Goal: Task Accomplishment & Management: Complete application form

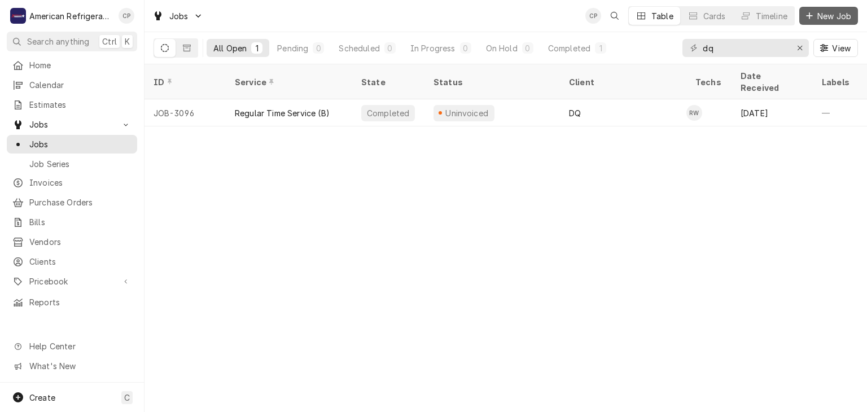
click at [814, 18] on div "Dynamic Content Wrapper" at bounding box center [809, 15] width 11 height 11
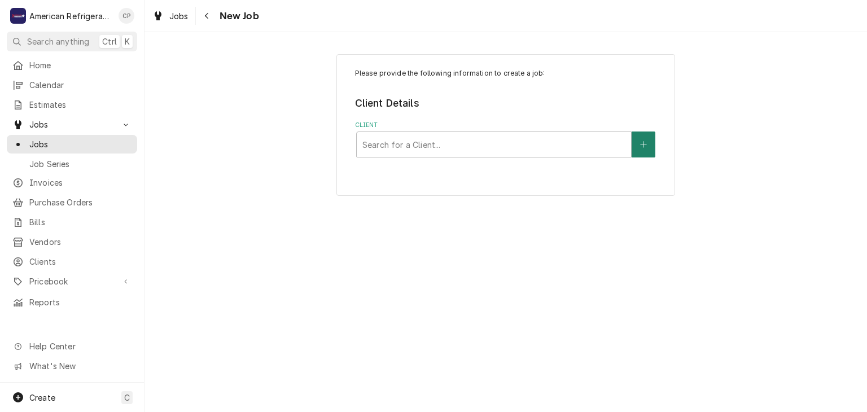
click at [645, 146] on icon "Create New Client" at bounding box center [643, 145] width 7 height 8
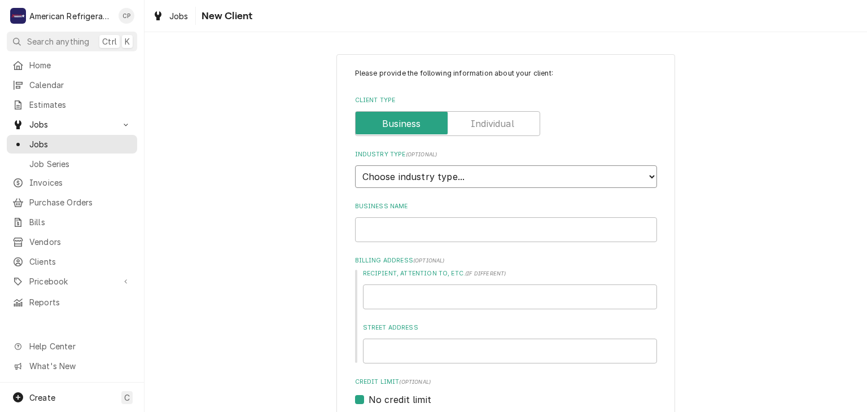
click at [468, 183] on select "Choose industry type... Residential Commercial Industrial Government" at bounding box center [506, 176] width 302 height 23
select select "2"
click at [355, 165] on select "Choose industry type... Residential Commercial Industrial Government" at bounding box center [506, 176] width 302 height 23
click at [450, 232] on input "Business Name" at bounding box center [506, 229] width 302 height 25
paste input "Jemez Mountain Brewhouse"
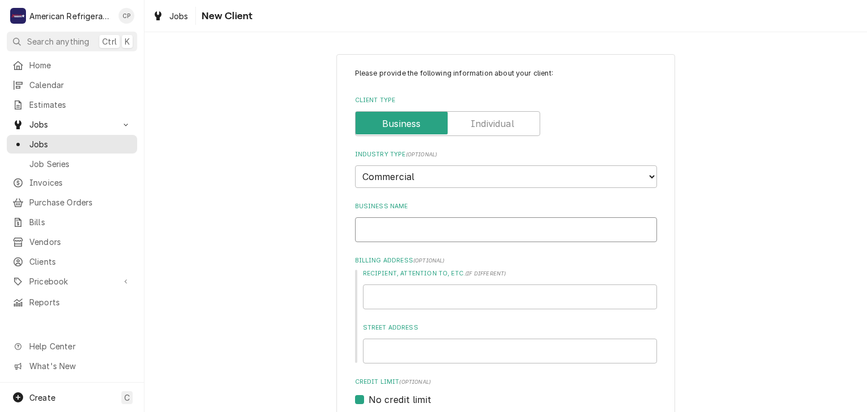
type textarea "x"
type input "Jemez Mountain Brewhouse"
type textarea "x"
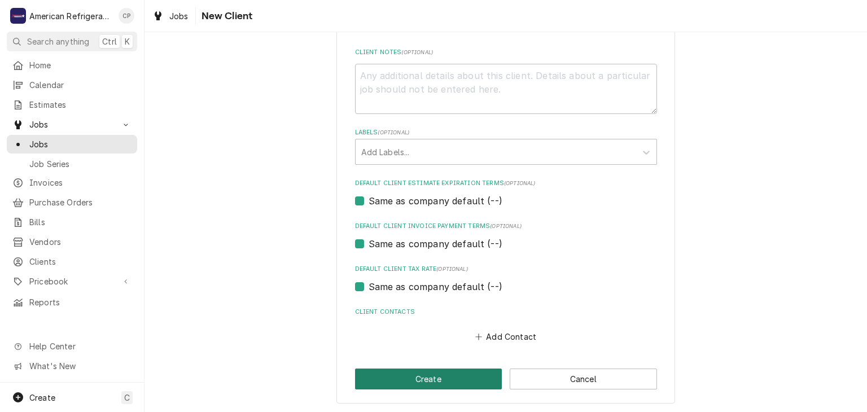
type input "Jemez Mountain Brewhouse"
click at [439, 374] on button "Create" at bounding box center [428, 379] width 147 height 21
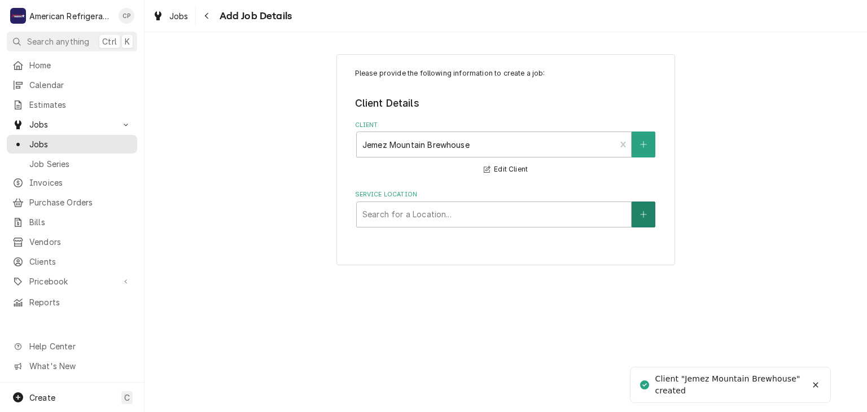
click at [635, 218] on button "Service Location" at bounding box center [644, 215] width 24 height 26
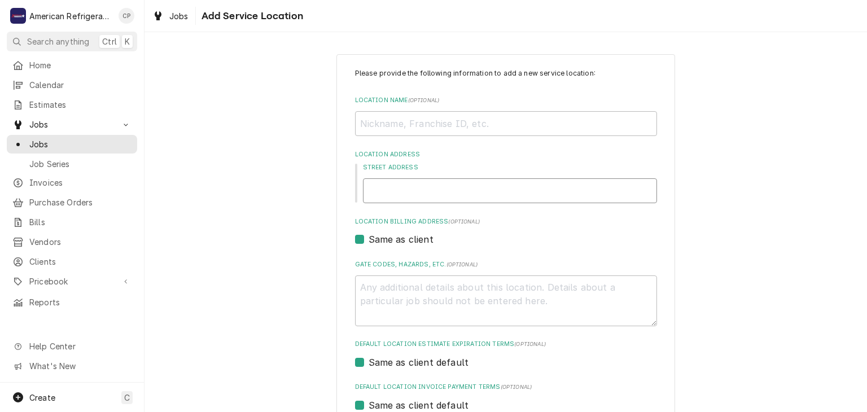
click at [395, 185] on input "Street Address" at bounding box center [510, 190] width 294 height 25
paste input "17691 NM-4, Jemez Springs, NM 87025"
type textarea "x"
type input "17691 NM-4, Jemez Springs, NM 87025"
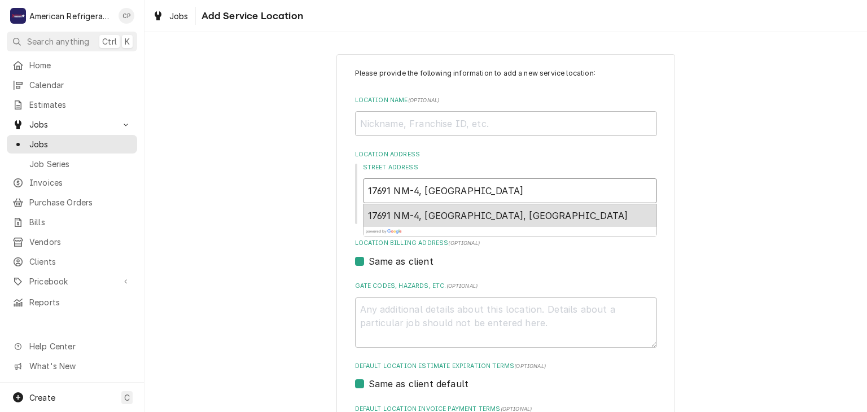
click at [408, 223] on div "17691 NM-4, Jemez Springs, NM 87025, USA" at bounding box center [510, 215] width 293 height 23
type textarea "x"
type input "17691 NM-4"
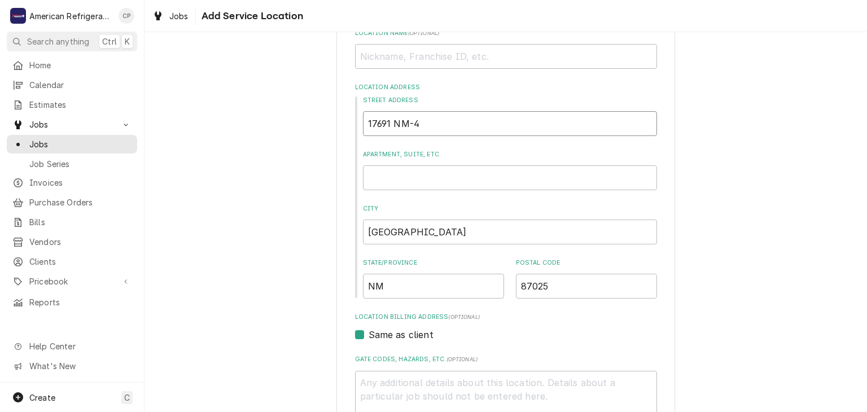
type textarea "x"
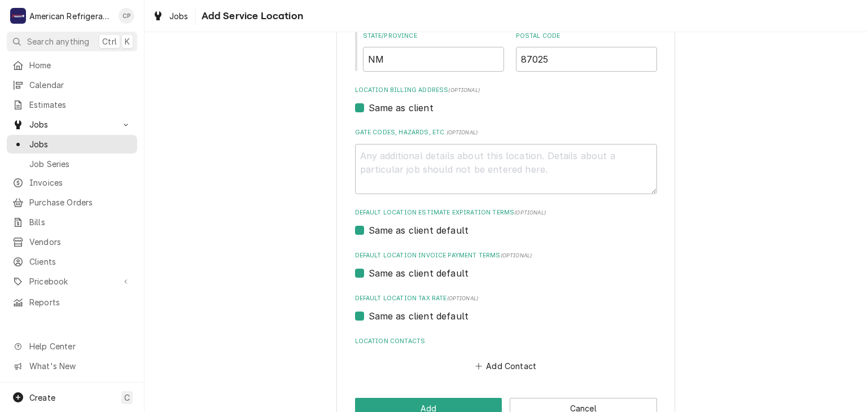
scroll to position [325, 0]
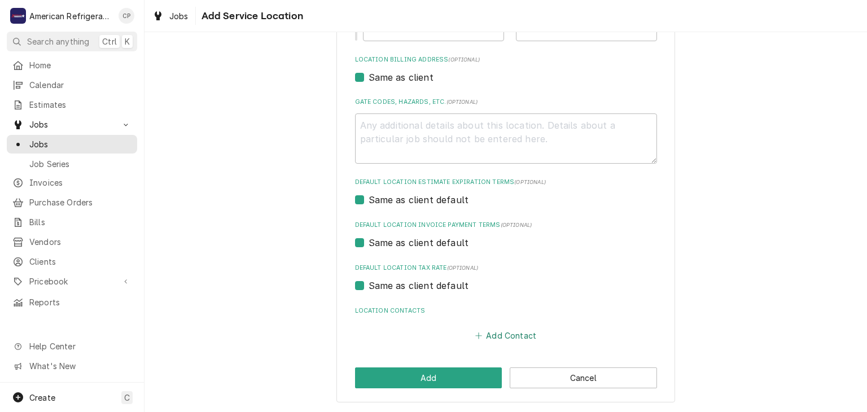
type input "17691 NM-4"
click at [496, 337] on button "Add Contact" at bounding box center [505, 336] width 65 height 16
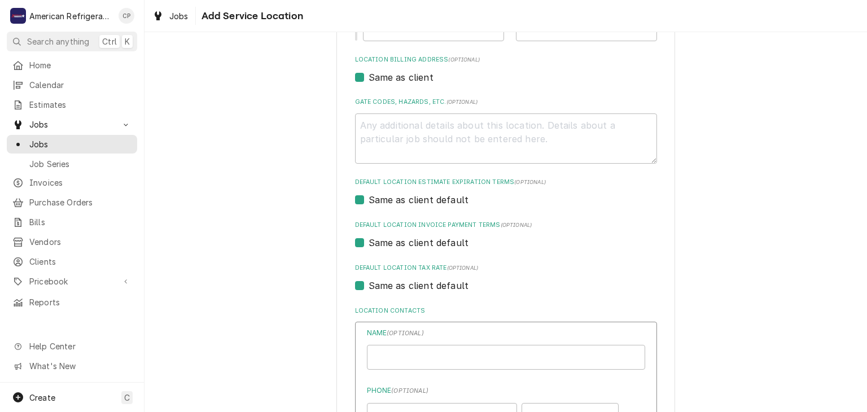
type textarea "x"
click at [429, 359] on input "Location Name ( optional )" at bounding box center [506, 357] width 278 height 25
type input "David Martinez"
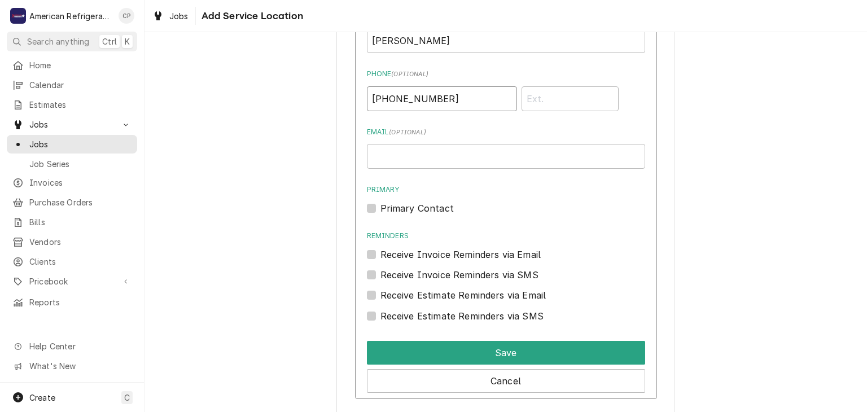
scroll to position [702, 0]
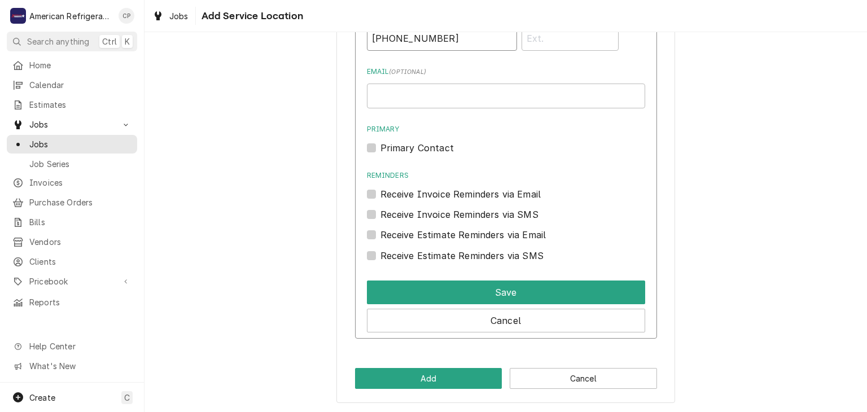
type input "(505) 490-3289"
click at [424, 149] on label "Primary Contact" at bounding box center [417, 148] width 73 height 14
click at [424, 149] on input "Primary" at bounding box center [520, 153] width 278 height 25
checkbox input "true"
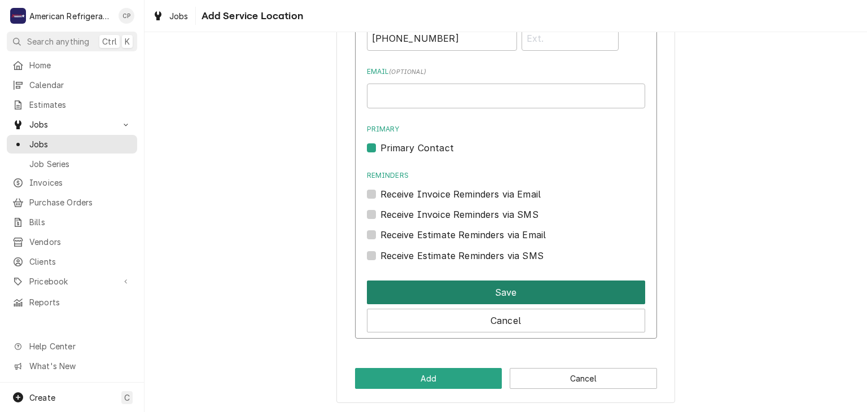
click at [437, 283] on button "Save" at bounding box center [506, 293] width 278 height 24
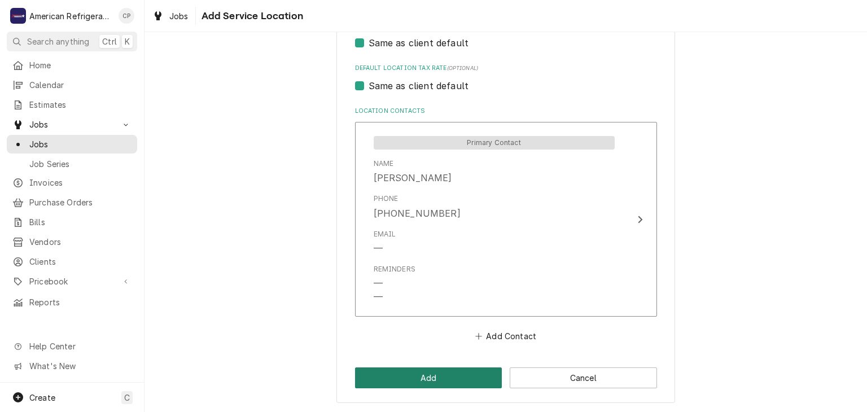
click at [405, 377] on button "Add" at bounding box center [428, 378] width 147 height 21
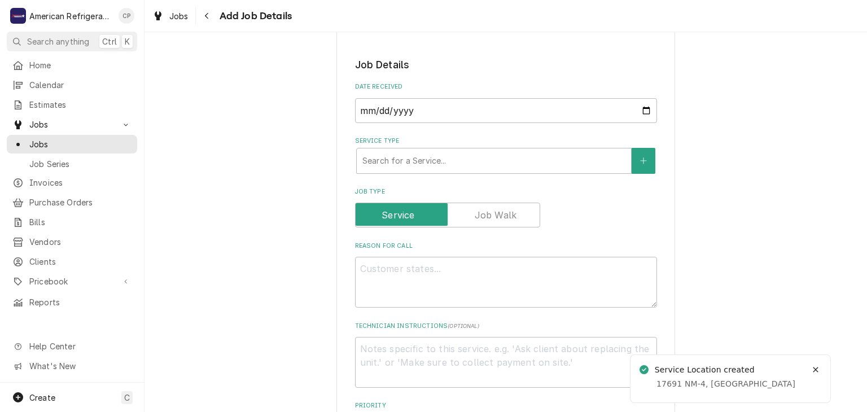
scroll to position [223, 0]
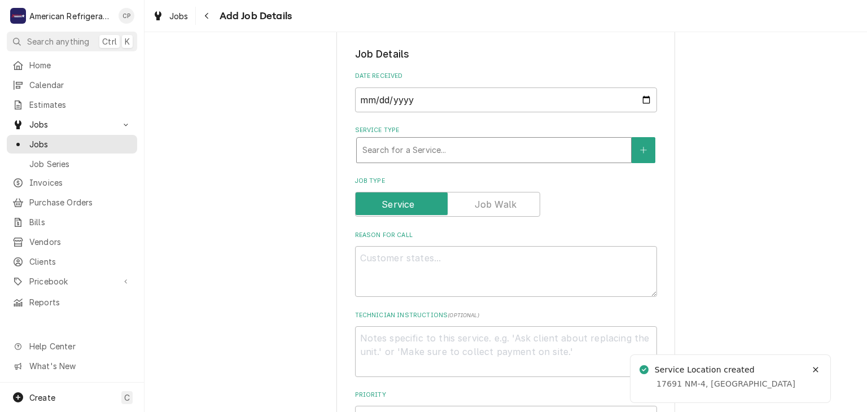
click at [396, 156] on div "Service Type" at bounding box center [494, 150] width 263 height 20
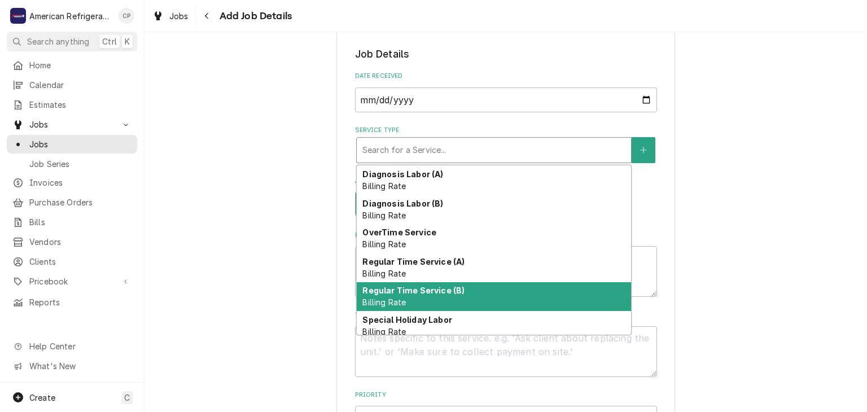
click at [429, 290] on strong "Regular Time Service (B)" at bounding box center [414, 291] width 102 height 10
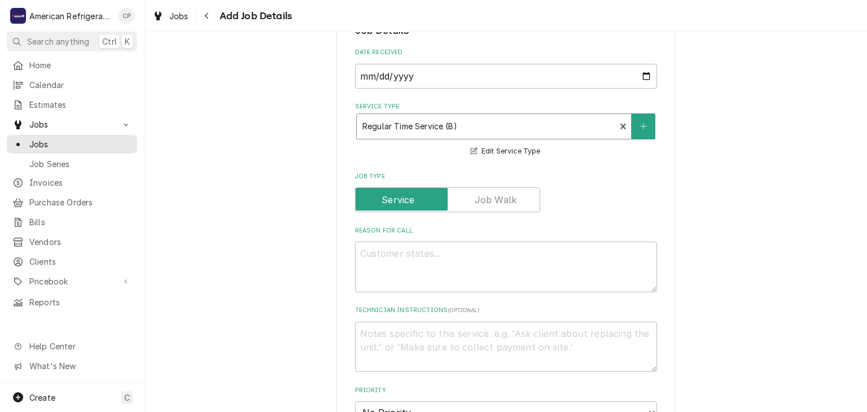
scroll to position [247, 0]
click at [422, 285] on textarea "Reason For Call" at bounding box center [506, 266] width 302 height 51
type textarea "x"
type textarea "I"
type textarea "x"
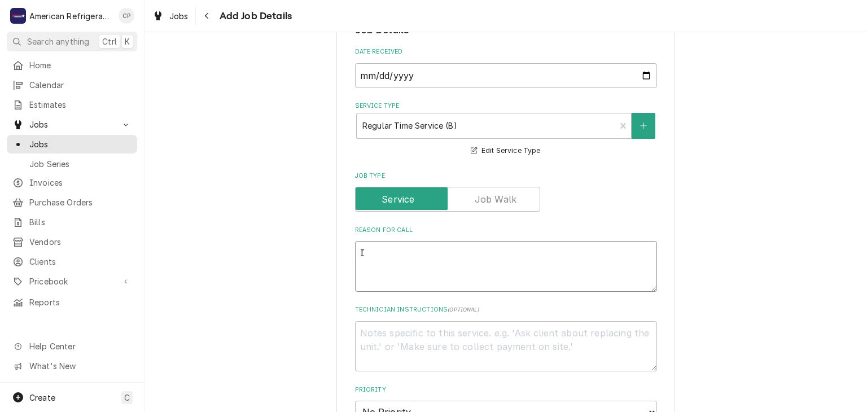
type textarea "Ic"
type textarea "x"
type textarea "Ice"
type textarea "x"
type textarea "Ice M"
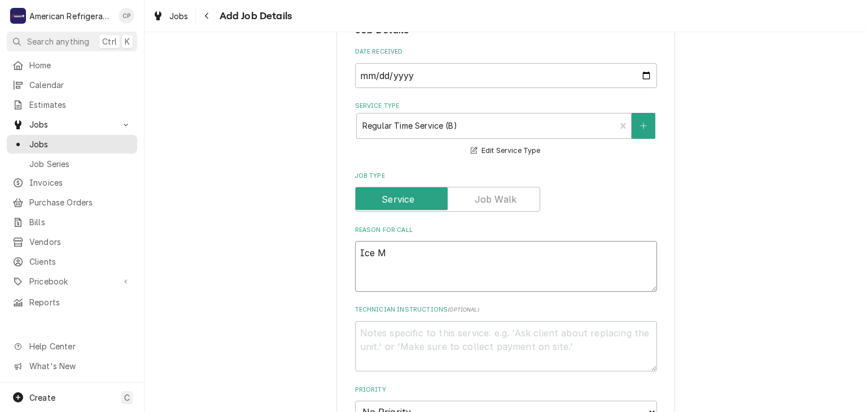
type textarea "x"
type textarea "Ice Ma"
type textarea "x"
type textarea "Ice Mach"
type textarea "x"
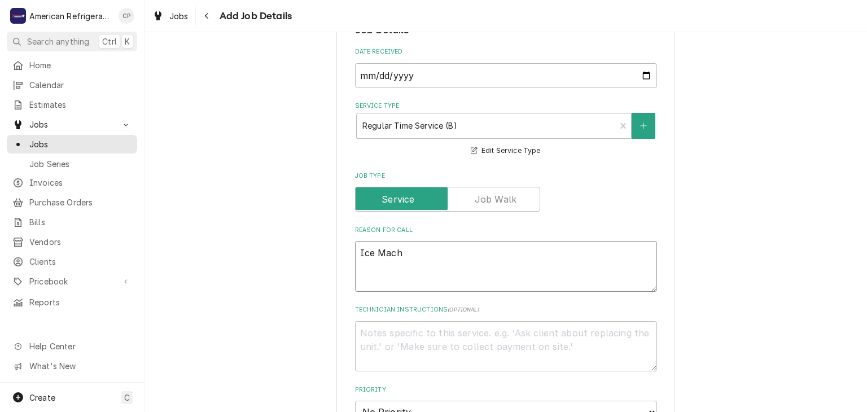
type textarea "Ice Machi"
type textarea "x"
type textarea "Ice Machin"
type textarea "x"
type textarea "Ice Machine"
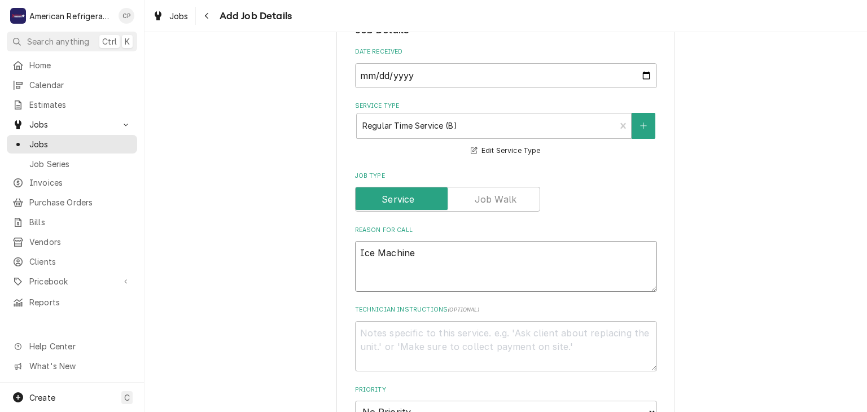
type textarea "x"
type textarea "Ice Machine"
type textarea "x"
type textarea "Ice Machine n"
type textarea "x"
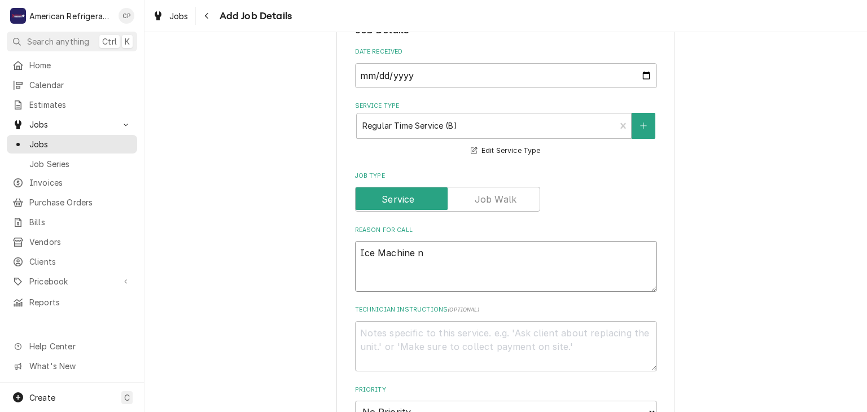
type textarea "Ice Machine no"
type textarea "x"
type textarea "Ice Machine not"
type textarea "x"
type textarea "Ice Machine not"
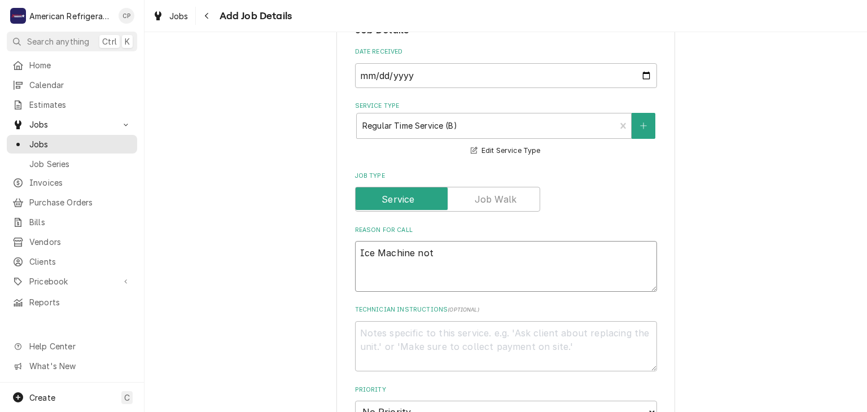
type textarea "x"
type textarea "Ice Machine not n"
type textarea "x"
type textarea "Ice Machine not"
type textarea "x"
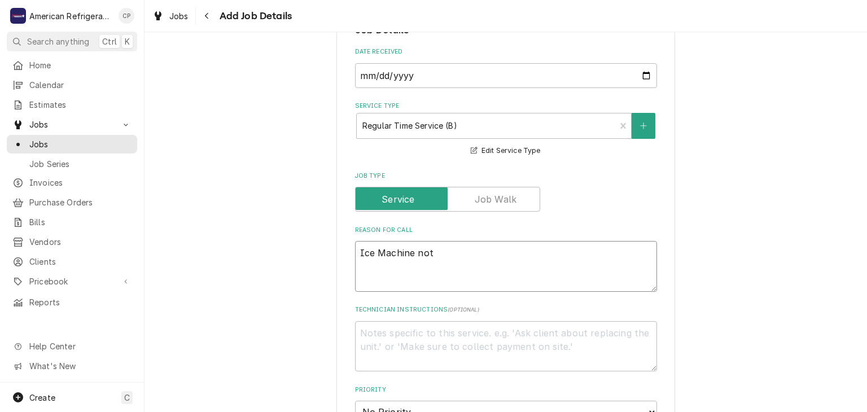
type textarea "Ice Machine not m"
type textarea "x"
type textarea "Ice Machine not ma"
type textarea "x"
type textarea "Ice Machine not mak"
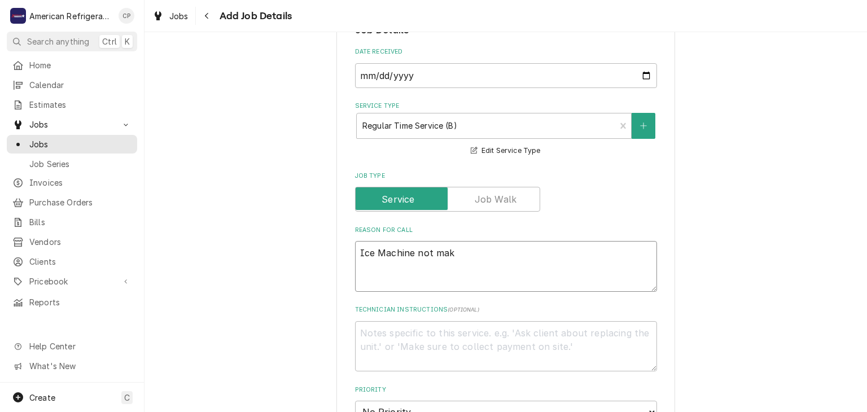
type textarea "x"
type textarea "Ice Machine not maki"
type textarea "x"
type textarea "Ice Machine not makin"
type textarea "x"
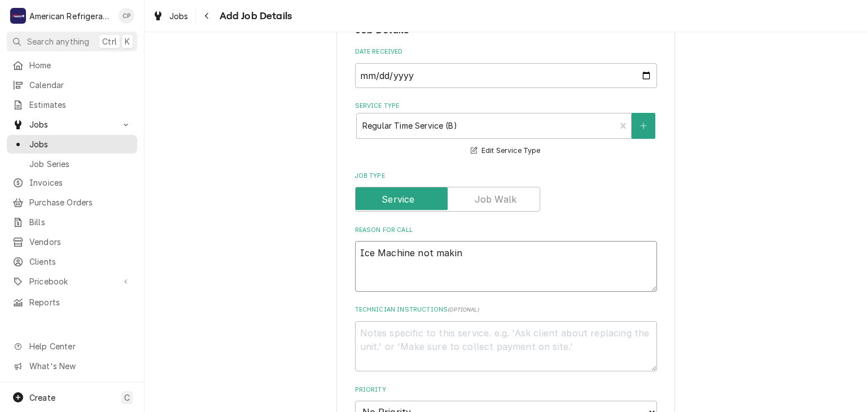
type textarea "Ice Machine not making"
type textarea "x"
type textarea "Ice Machine not making ic"
type textarea "x"
type textarea "Ice Machine not making ice"
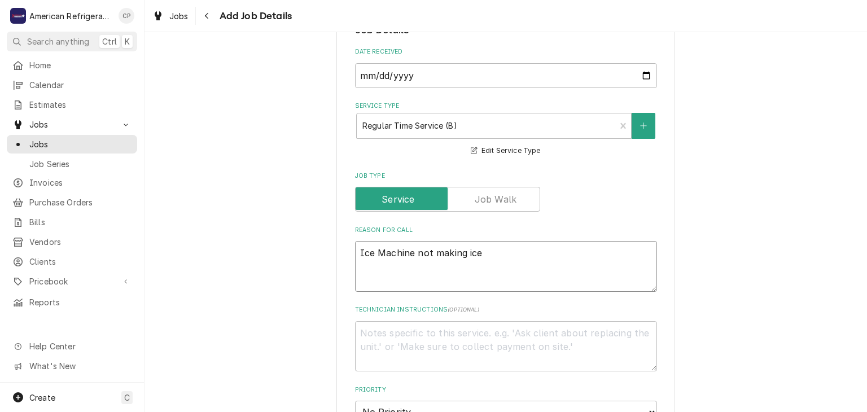
type textarea "x"
type textarea "Ice Machine not making"
type textarea "x"
type textarea "Ice Machine not making ice cream"
type textarea "x"
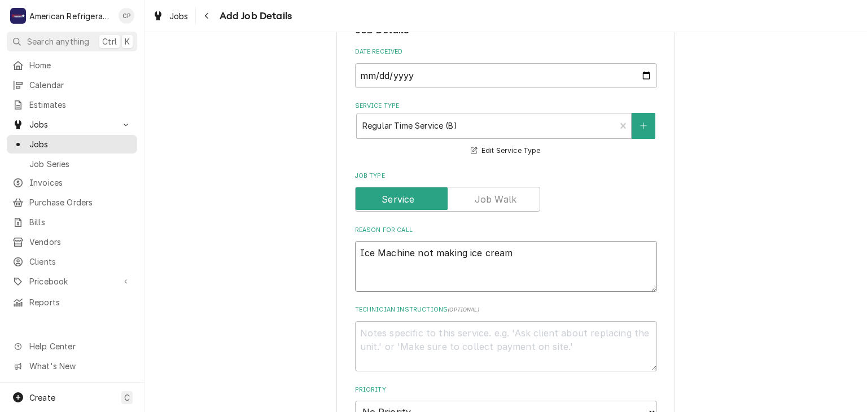
type textarea "Ice Machine not making ice creamD"
type textarea "x"
type textarea "Ice Machine not making ice cream"
type textarea "x"
type textarea "Ice Machine not making ice cre"
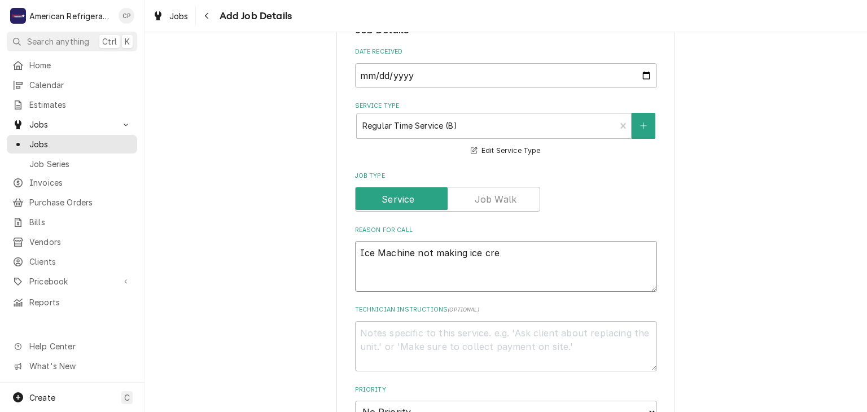
type textarea "x"
type textarea "Ice Machine not making ice cr"
type textarea "x"
type textarea "Ice Machine not making ice c"
type textarea "x"
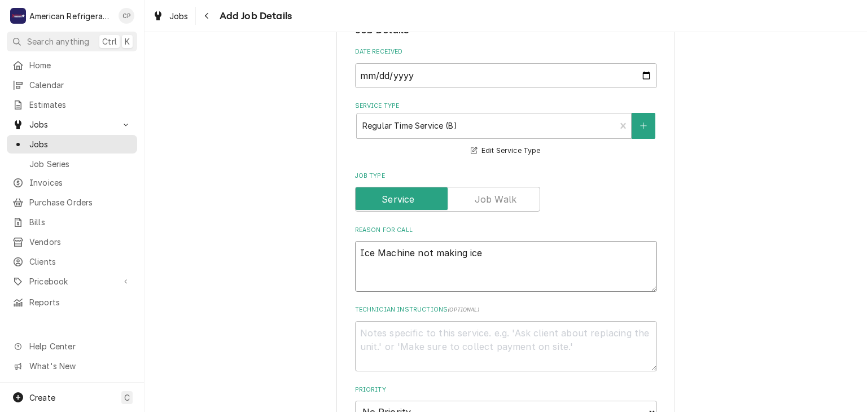
type textarea "Ice Machine not making ice"
type textarea "x"
type textarea "Di"
type textarea "x"
type textarea "Diag"
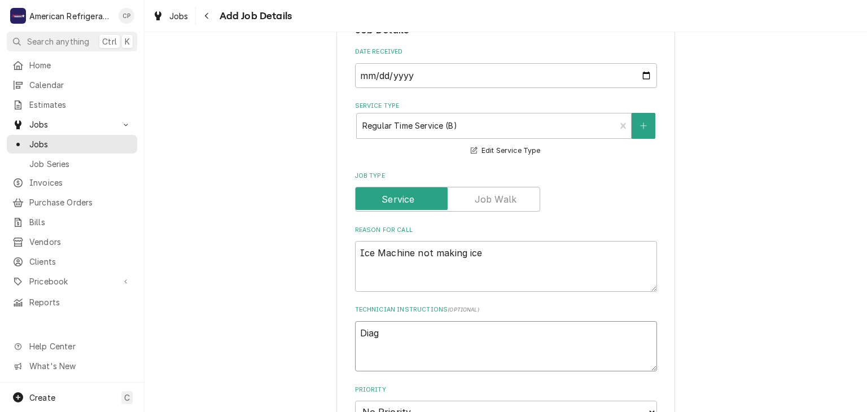
type textarea "x"
type textarea "Diagn"
type textarea "x"
type textarea "Diagno"
type textarea "x"
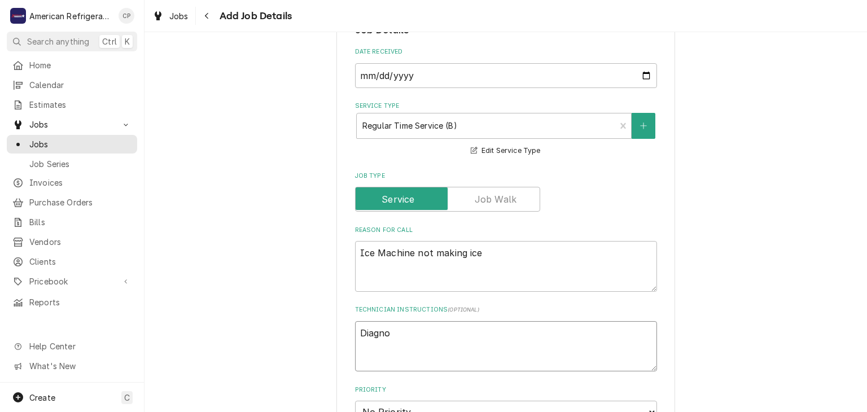
type textarea "Diagnos"
type textarea "x"
type textarea "Diagnose"
type textarea "x"
type textarea "Diagnose &"
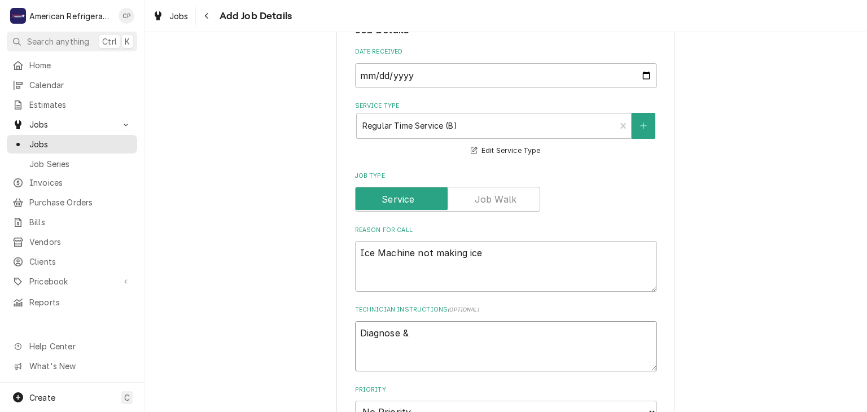
type textarea "x"
type textarea "Diagnose & c"
type textarea "x"
type textarea "Diagnose & ca"
type textarea "x"
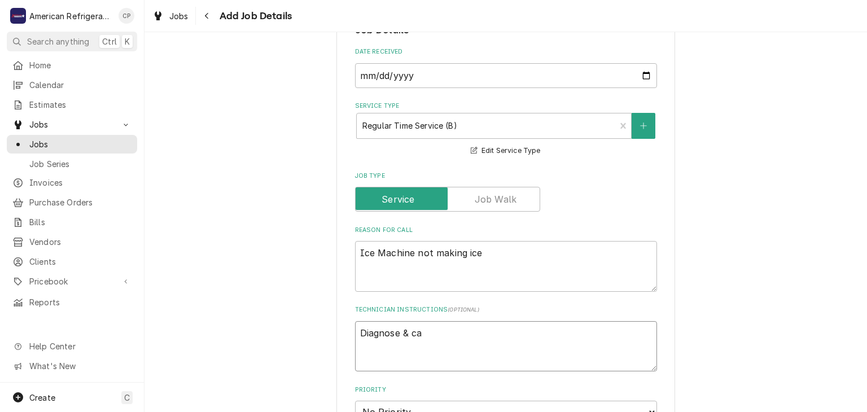
type textarea "Diagnose & cal"
type textarea "x"
type textarea "Diagnose & call"
type textarea "x"
type textarea "Diagnose & call"
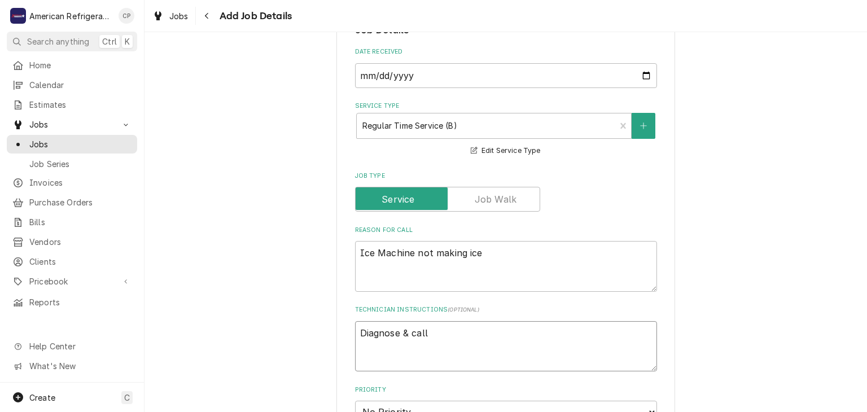
type textarea "x"
type textarea "Diagnose & call gl"
type textarea "x"
type textarea "Diagnose & call gle"
type textarea "x"
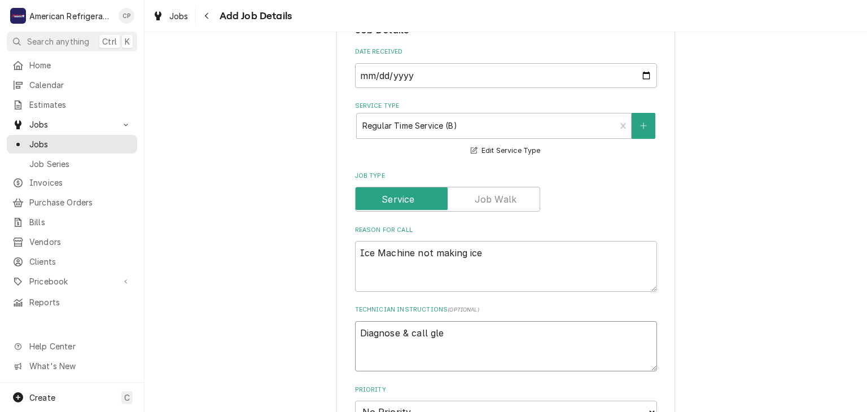
type textarea "Diagnose & call glen"
type textarea "x"
type textarea "Diagnose & call Glenn"
type textarea "x"
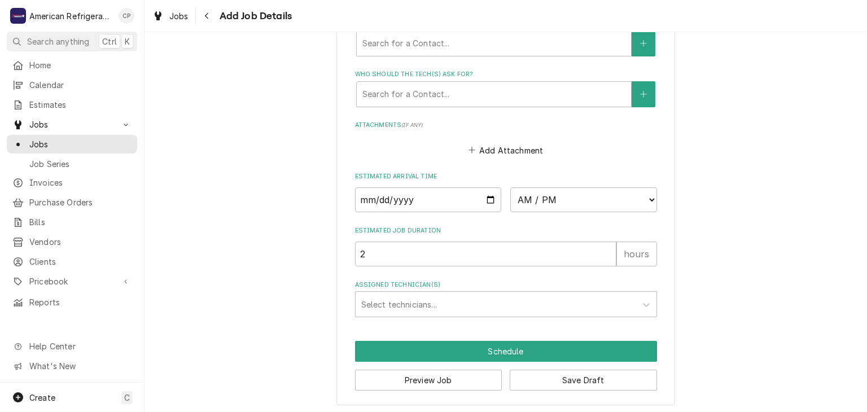
type textarea "Diagnose & call Glenn"
click at [488, 196] on input "Date" at bounding box center [428, 199] width 147 height 25
type textarea "x"
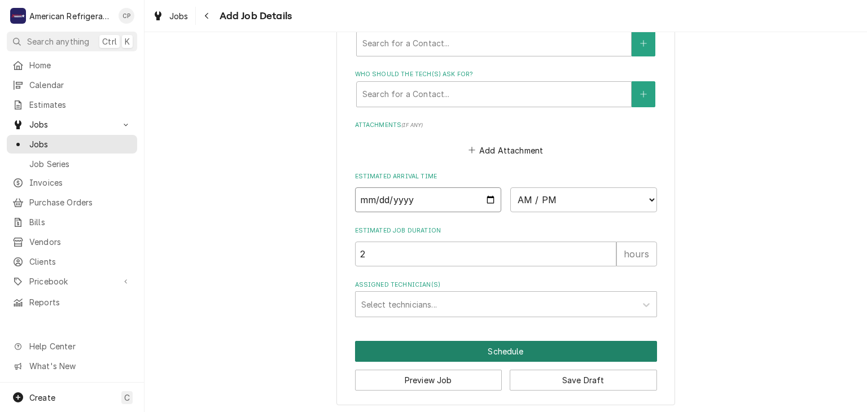
type input "2025-10-07"
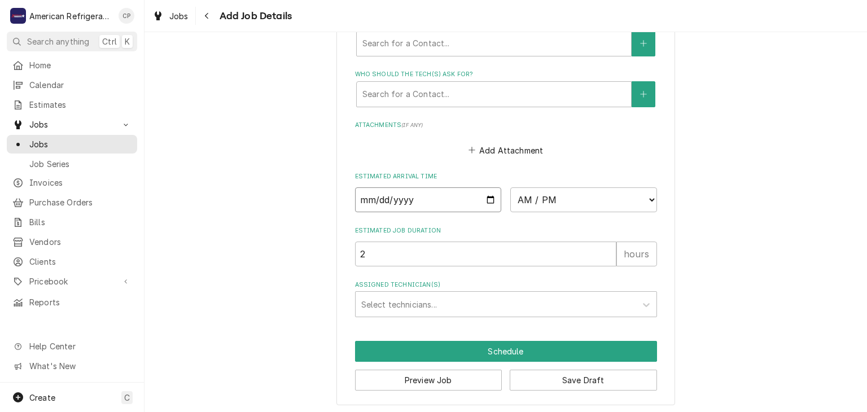
type textarea "x"
click at [556, 203] on select "AM / PM 6:00 AM 6:15 AM 6:30 AM 6:45 AM 7:00 AM 7:15 AM 7:30 AM 7:45 AM 8:00 AM…" at bounding box center [584, 199] width 147 height 25
select select "10:00:00"
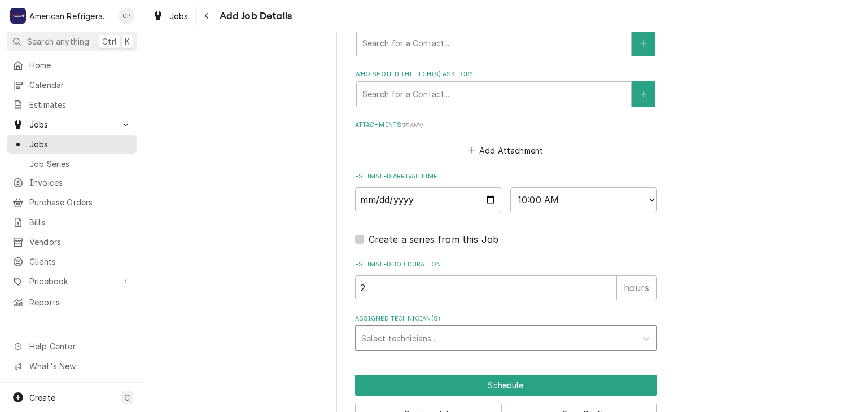
click at [433, 334] on div "Assigned Technician(s)" at bounding box center [495, 338] width 269 height 20
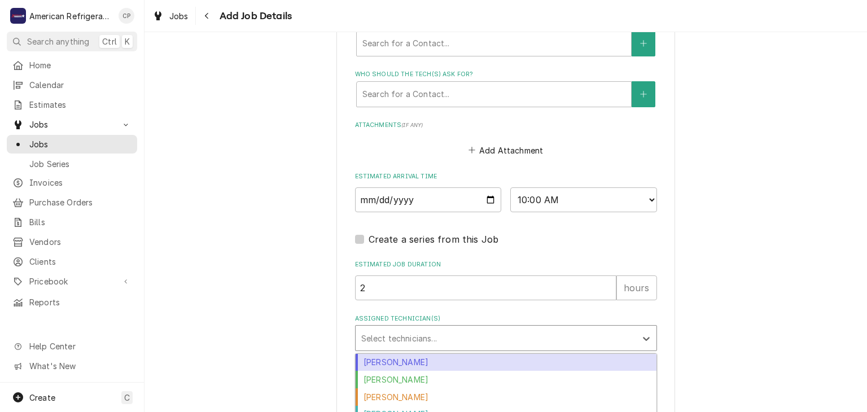
scroll to position [793, 0]
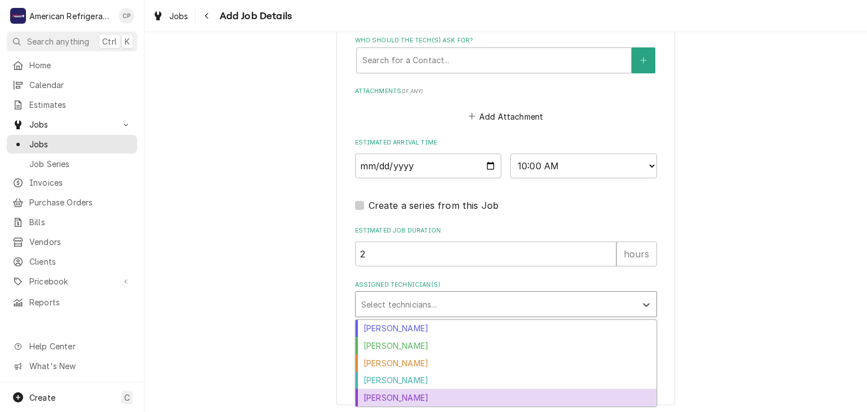
click at [406, 394] on div "Richard Wirick" at bounding box center [506, 398] width 301 height 18
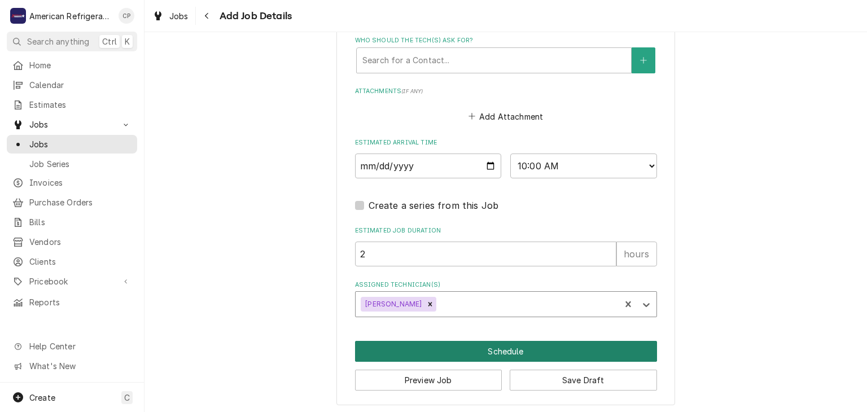
click at [457, 358] on button "Schedule" at bounding box center [506, 351] width 302 height 21
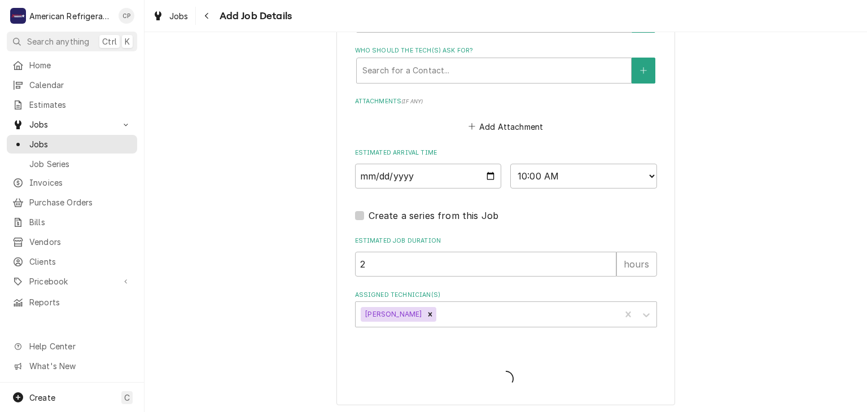
type textarea "x"
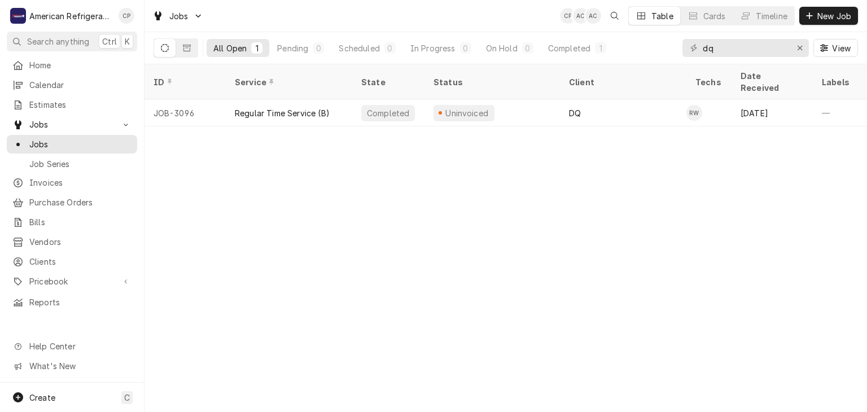
click at [457, 358] on div "ID Service State Status Client Techs Date Received Labels Job Type Priority Loc…" at bounding box center [506, 238] width 723 height 348
click at [103, 256] on span "Clients" at bounding box center [80, 262] width 102 height 12
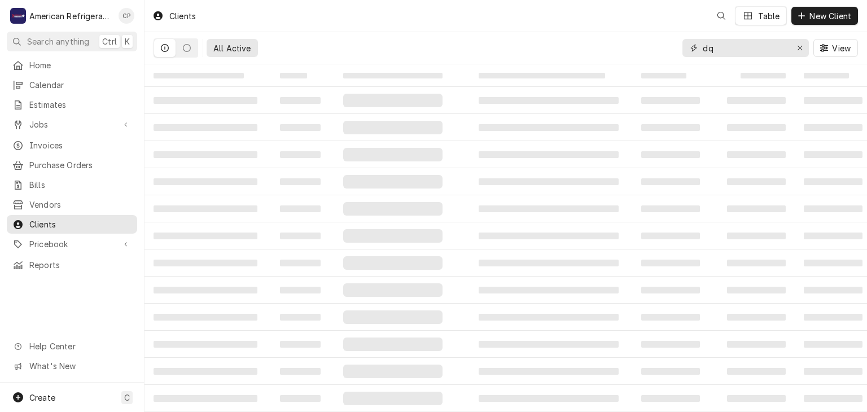
click at [732, 50] on input "dq" at bounding box center [745, 48] width 85 height 18
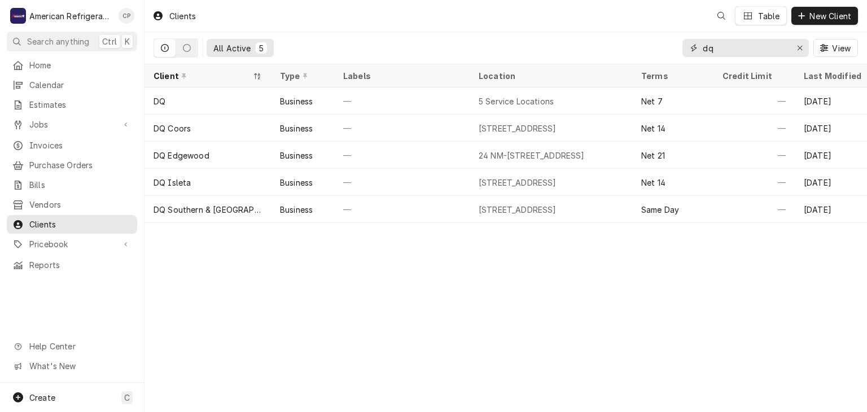
click at [732, 50] on input "dq" at bounding box center [745, 48] width 85 height 18
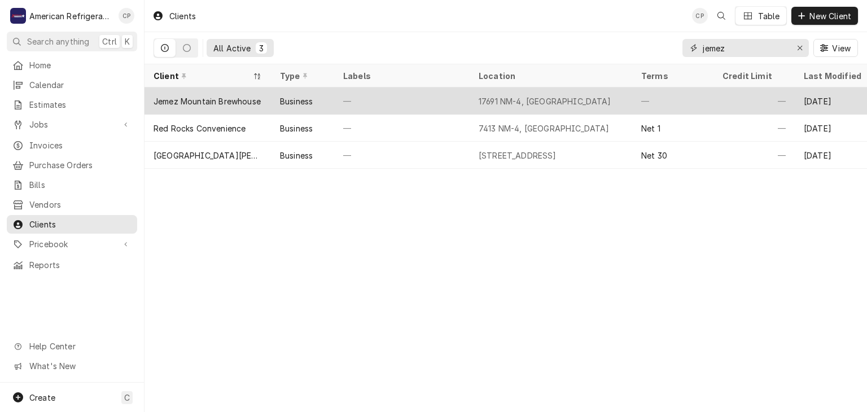
type input "jemez"
click at [229, 104] on div "Jemez Mountain Brewhouse" at bounding box center [207, 101] width 107 height 12
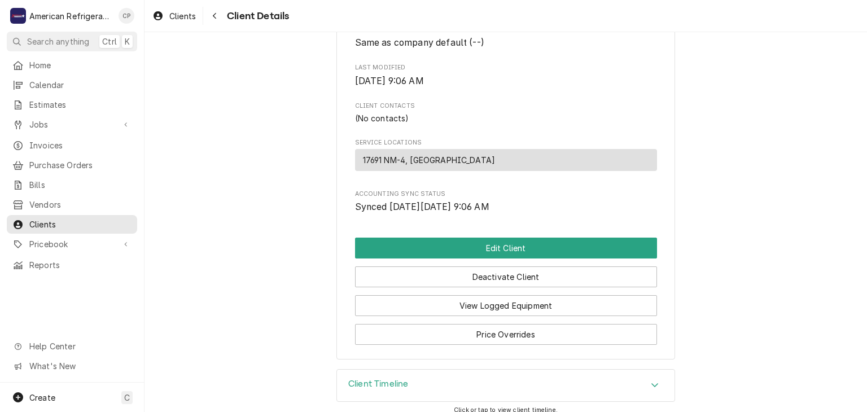
scroll to position [307, 0]
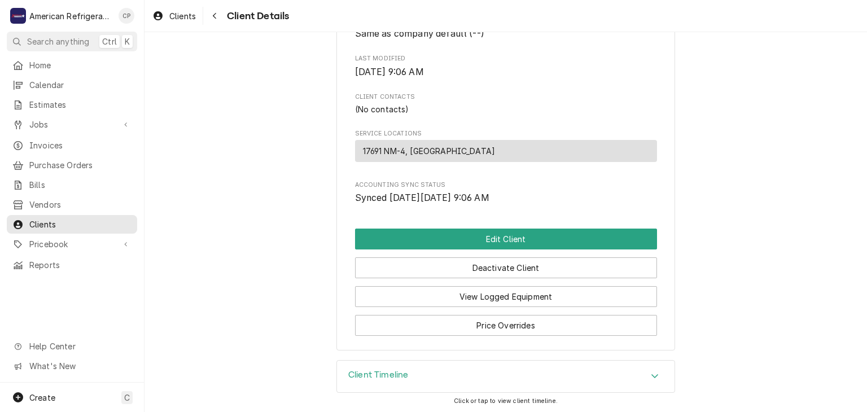
click at [422, 364] on div "Client Timeline" at bounding box center [506, 377] width 338 height 32
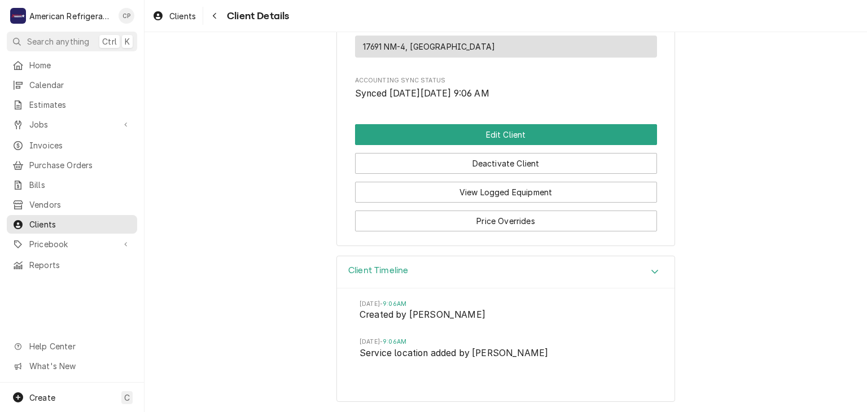
click at [386, 280] on div "Client Timeline" at bounding box center [506, 272] width 338 height 32
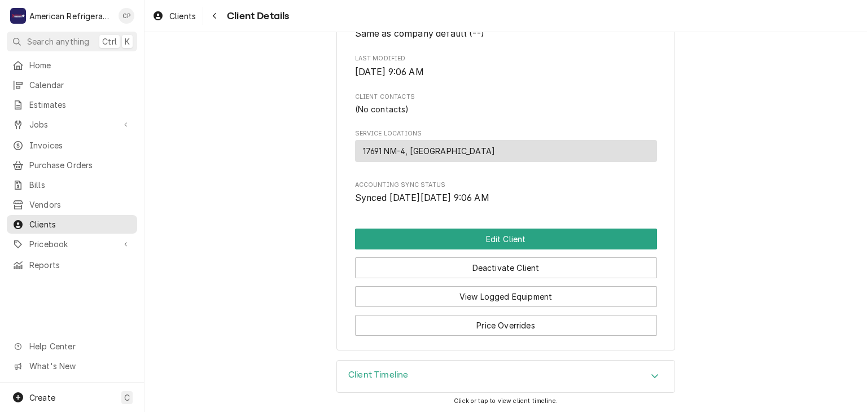
scroll to position [0, 0]
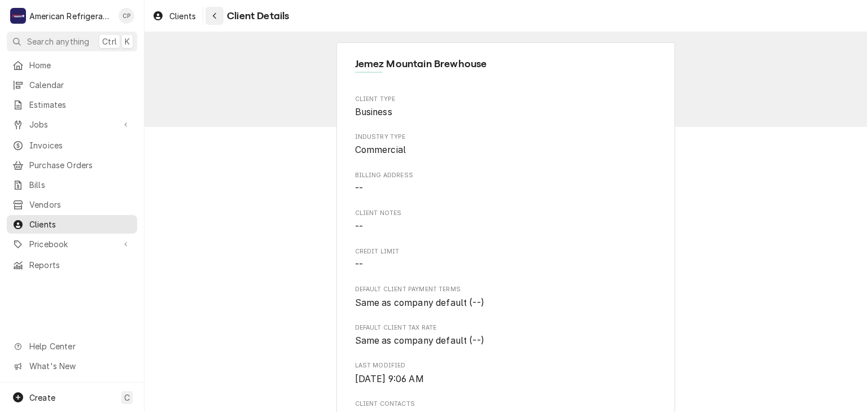
click at [217, 24] on button "Navigate back" at bounding box center [215, 16] width 18 height 18
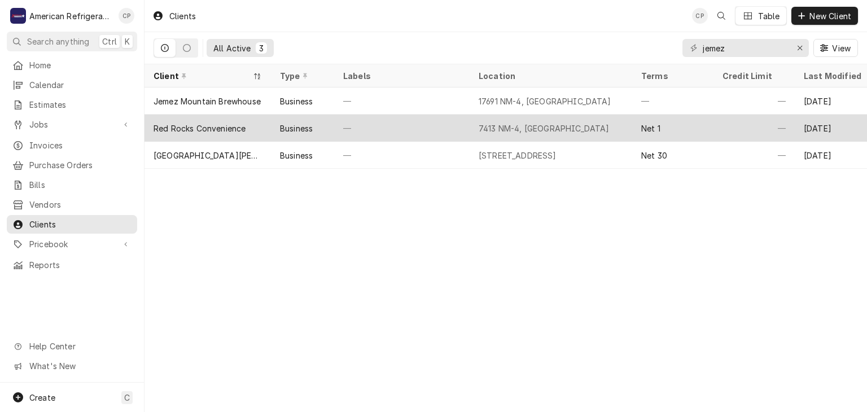
click at [234, 118] on div "Red Rocks Convenience" at bounding box center [208, 128] width 127 height 27
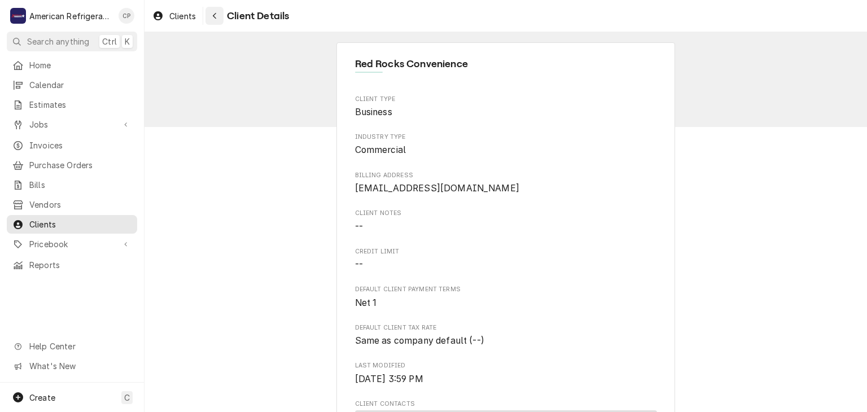
click at [213, 19] on icon "Navigate back" at bounding box center [214, 16] width 5 height 8
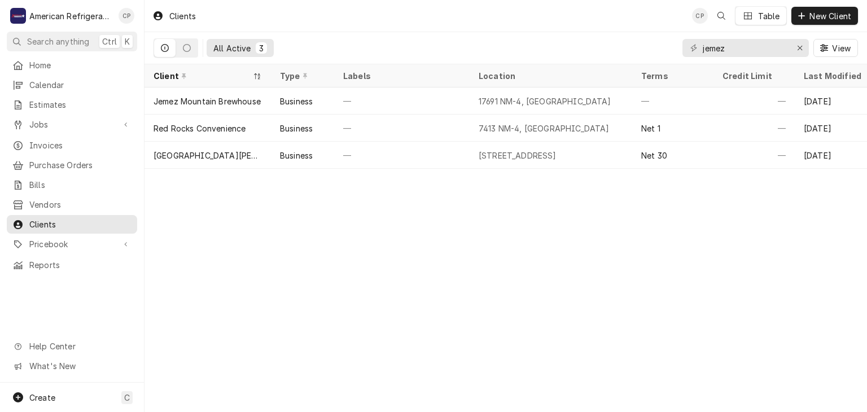
click at [265, 237] on div "Clients CP Table New Client All Active 3 jemez View Client Type Labels Location…" at bounding box center [506, 206] width 723 height 412
click at [94, 124] on span "Jobs" at bounding box center [71, 125] width 85 height 12
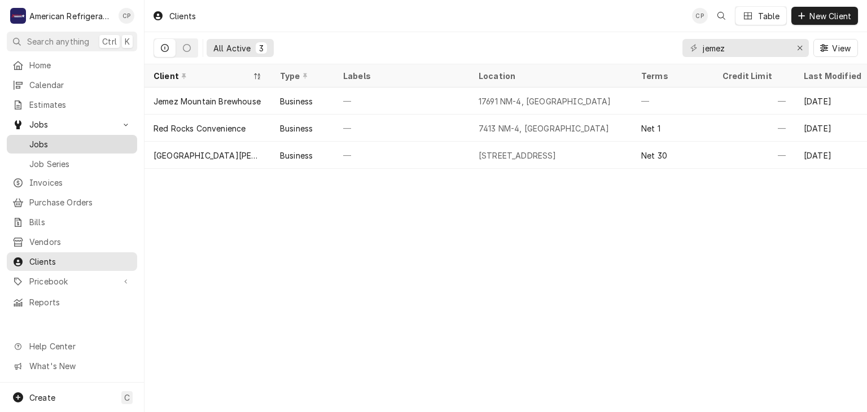
click at [98, 145] on span "Jobs" at bounding box center [80, 144] width 102 height 12
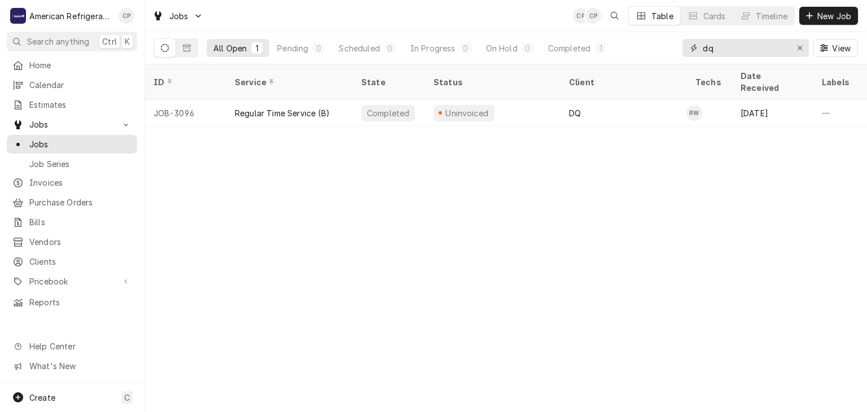
click at [724, 45] on input "dq" at bounding box center [745, 48] width 85 height 18
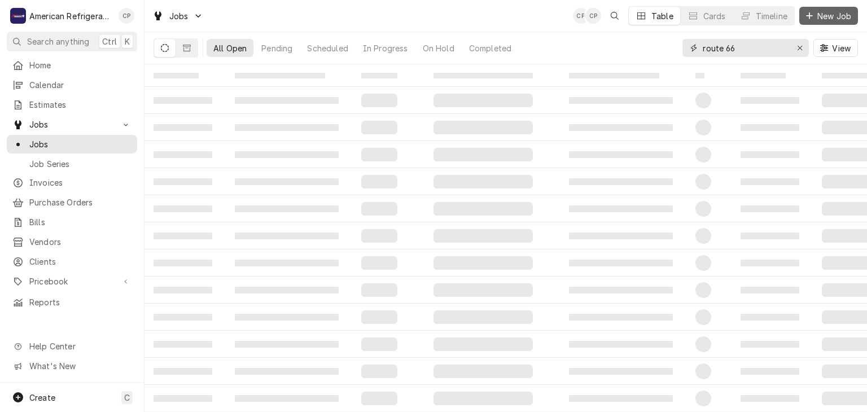
type input "route 66"
click at [832, 17] on span "New Job" at bounding box center [834, 16] width 38 height 12
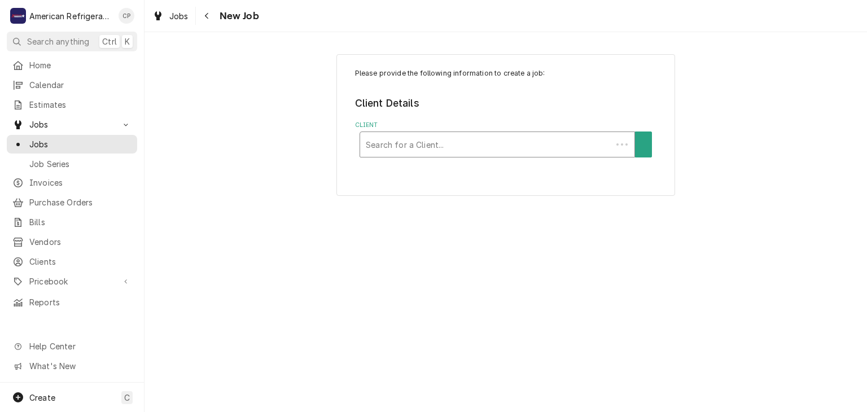
click at [389, 148] on div "Client" at bounding box center [486, 144] width 241 height 20
type input "route 66"
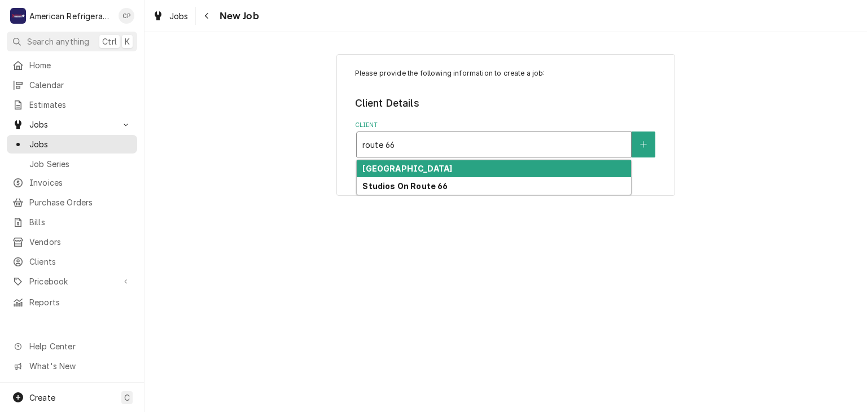
click at [392, 172] on strong "[GEOGRAPHIC_DATA]" at bounding box center [408, 169] width 90 height 10
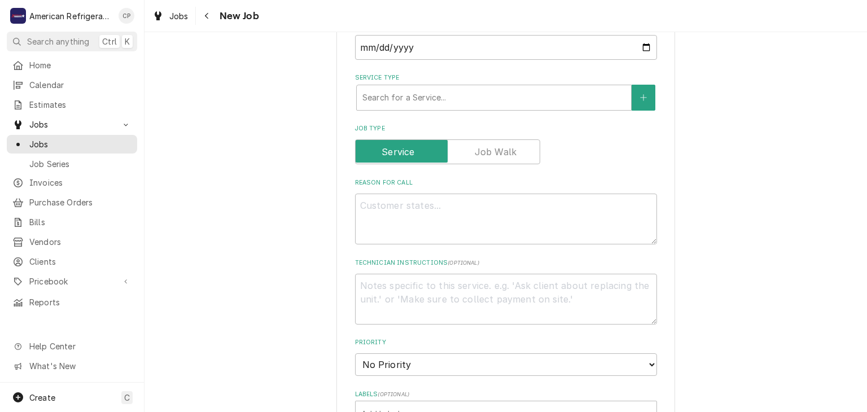
scroll to position [304, 0]
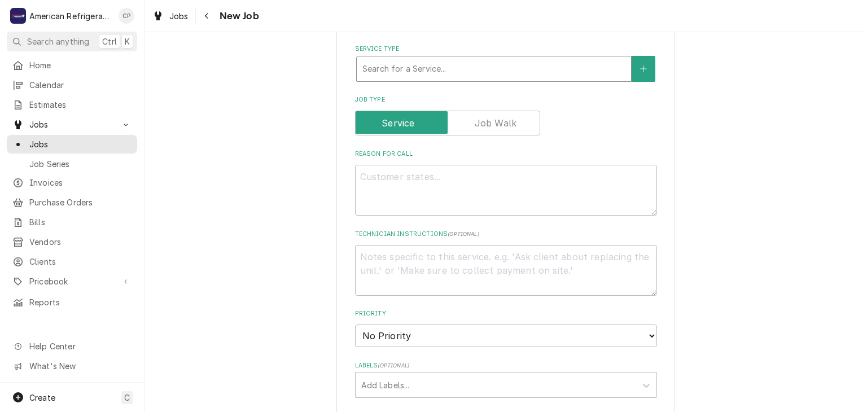
click at [387, 71] on div "Service Type" at bounding box center [494, 69] width 263 height 20
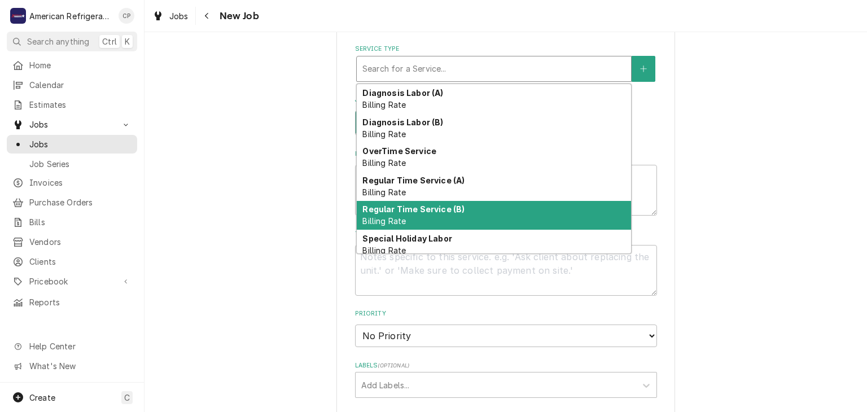
click at [396, 204] on strong "Regular Time Service (B)" at bounding box center [414, 209] width 102 height 10
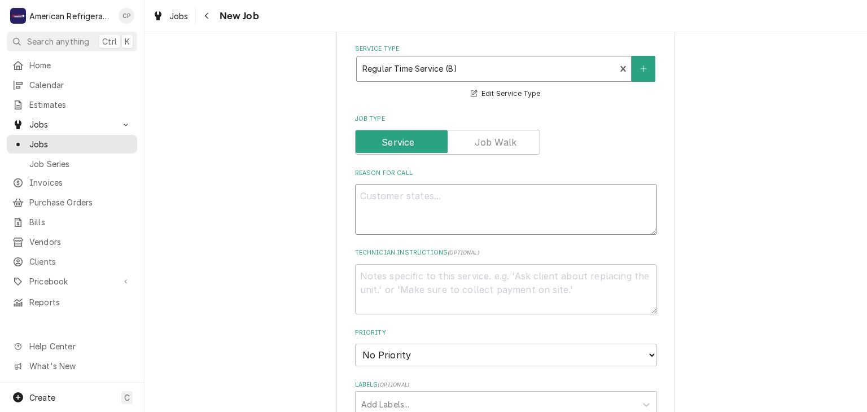
click at [398, 205] on textarea "Reason For Call" at bounding box center [506, 209] width 302 height 51
type textarea "x"
type textarea "W"
type textarea "x"
type textarea "Wal"
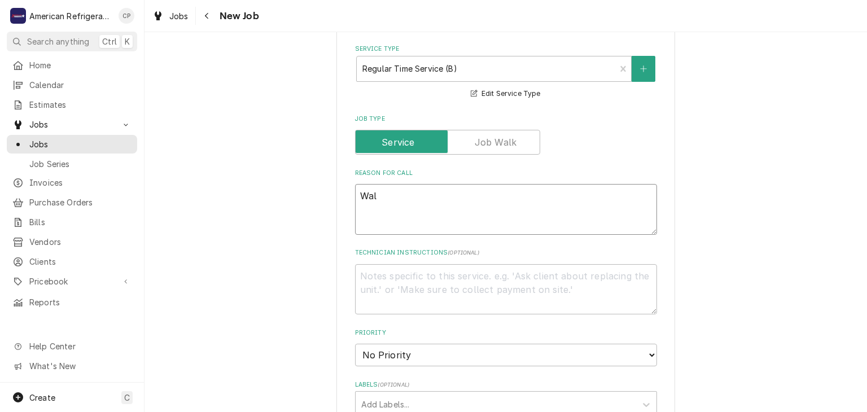
type textarea "x"
type textarea "Walk"
type textarea "x"
type textarea "Walk-i"
type textarea "x"
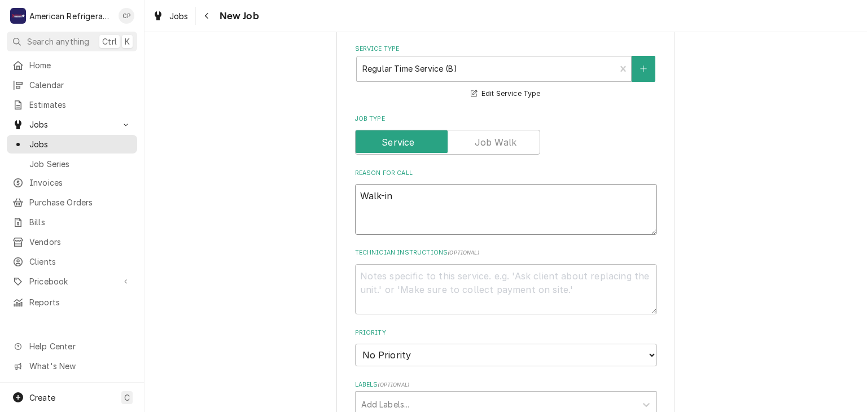
type textarea "Walk-in"
type textarea "x"
type textarea "Walk-in F"
type textarea "x"
type textarea "Walk-in Fr"
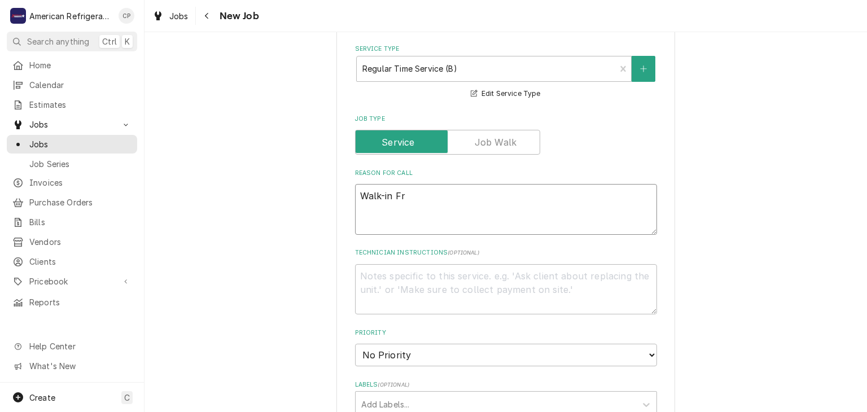
type textarea "x"
type textarea "Walk-in Fre"
type textarea "x"
type textarea "Walk-in Free"
type textarea "x"
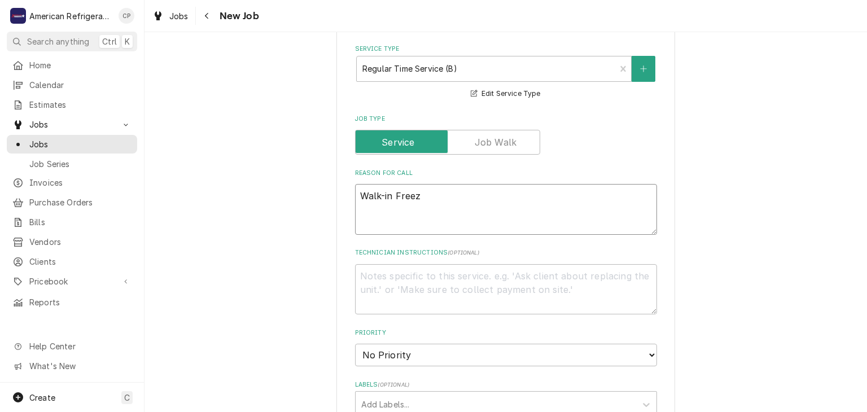
type textarea "Walk-in Freeze"
type textarea "x"
type textarea "Walk-in Freezer"
type textarea "x"
type textarea "Walk-in Freezer i"
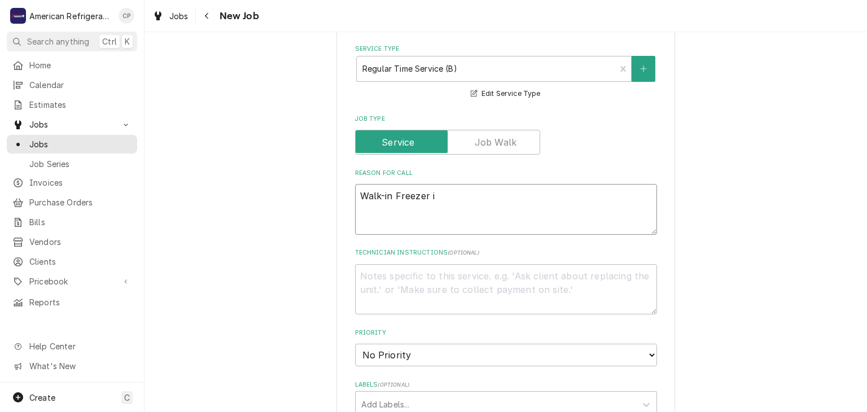
type textarea "x"
type textarea "Walk-in Freezer in"
type textarea "x"
type textarea "Walk-in Freezer in"
type textarea "x"
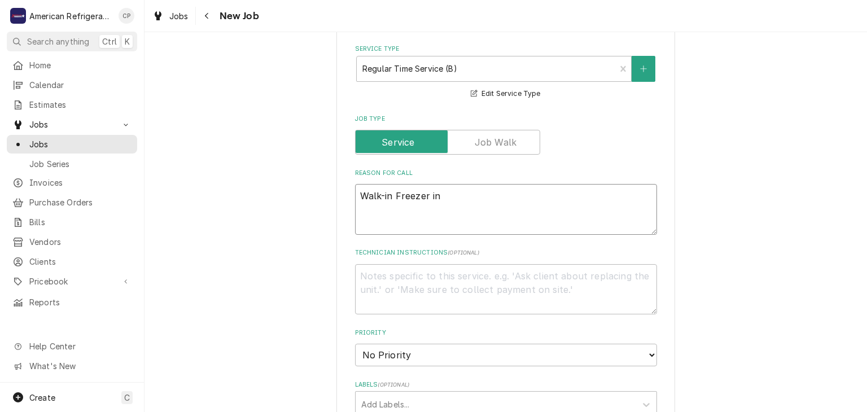
type textarea "Walk-in Freezer in m"
type textarea "x"
type textarea "Walk-in Freezer in ma"
type textarea "x"
type textarea "Walk-in Freezer in mai"
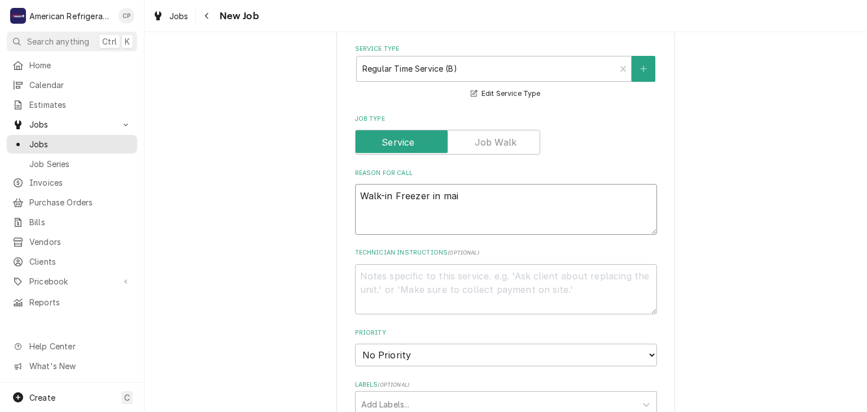
type textarea "x"
type textarea "Walk-in Freezer in main"
type textarea "x"
type textarea "Walk-in Freezer in main p"
type textarea "x"
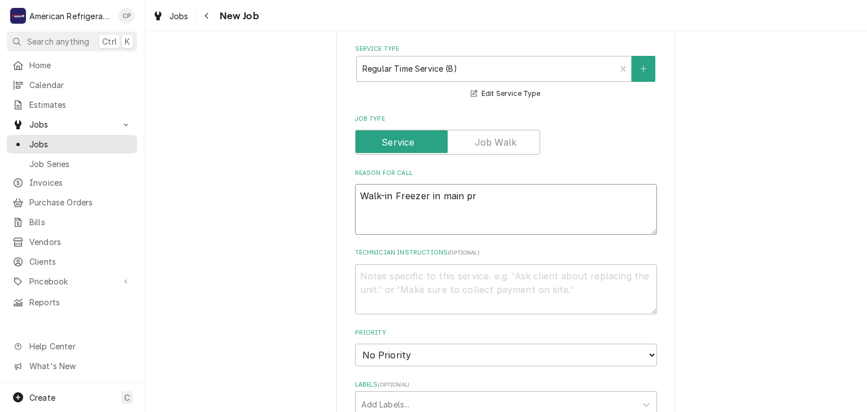
type textarea "Walk-in Freezer in main pro"
type textarea "x"
type textarea "Walk-in Freezer in main prod"
type textarea "x"
type textarea "Walk-in Freezer in main produ"
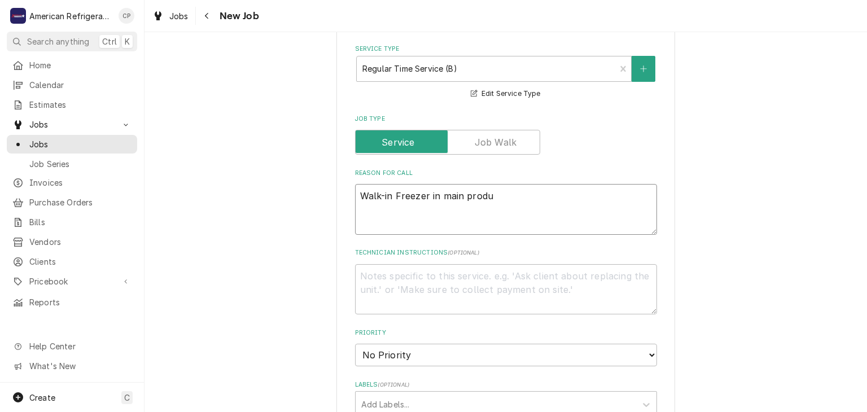
type textarea "x"
type textarea "Walk-in Freezer in main produc"
type textarea "x"
type textarea "Walk-in Freezer in main product"
type textarea "x"
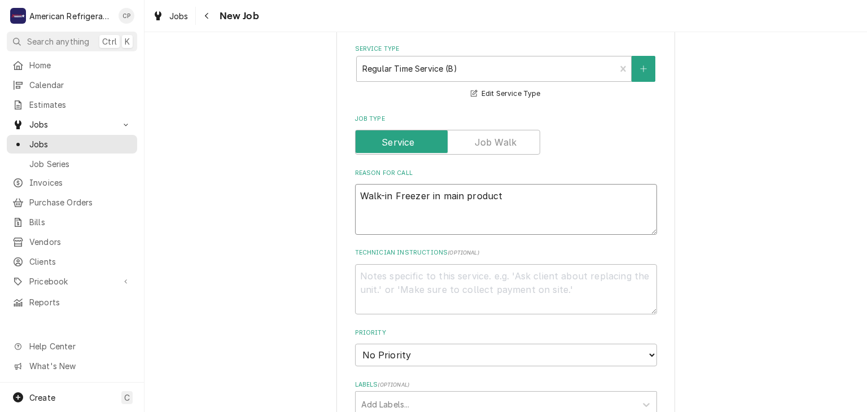
type textarea "Walk-in Freezer in main producti"
type textarea "x"
type textarea "Walk-in Freezer in main production"
type textarea "x"
type textarea "Walk-in Freezer in main production"
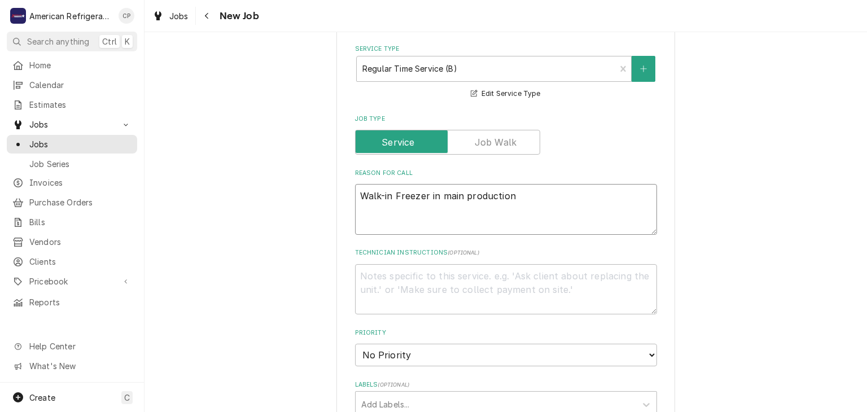
type textarea "x"
type textarea "Walk-in Freezer in main production a"
type textarea "x"
type textarea "Walk-in Freezer in main production ar"
type textarea "x"
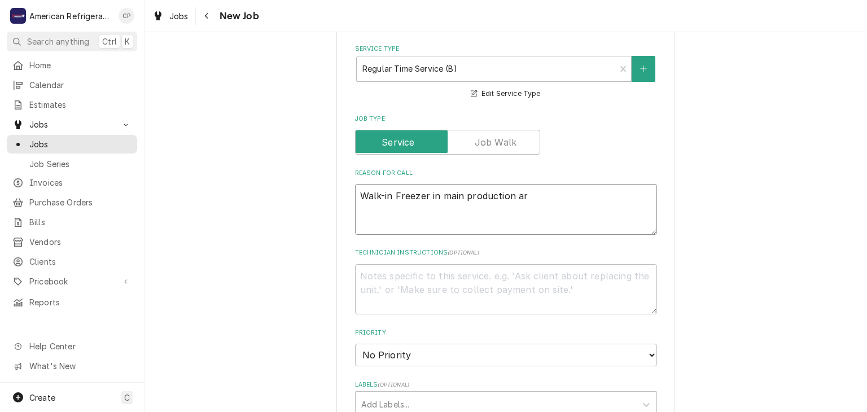
type textarea "Walk-in Freezer in main production are"
type textarea "x"
type textarea "Walk-in Freezer in main production area"
type textarea "x"
type textarea "Walk-in Freezer in main production area"
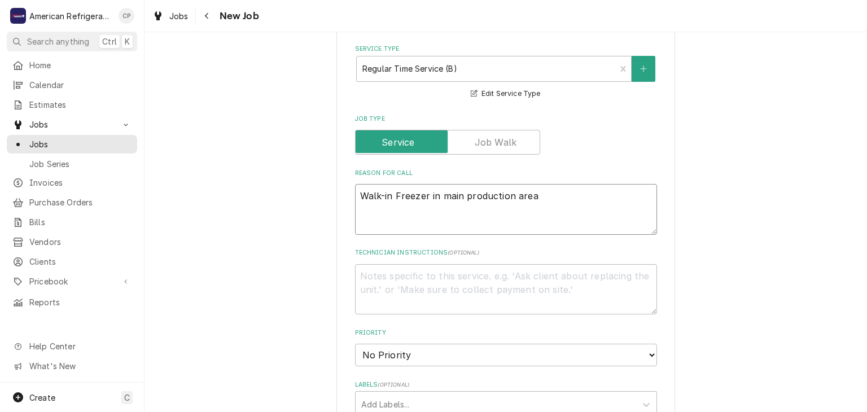
click at [427, 197] on textarea "Walk-in Freezer in main production area" at bounding box center [506, 209] width 302 height 51
type textarea "x"
type textarea "Walk-in Freezer in main production area"
type textarea "x"
type textarea "Walk-in Freezer # in main production area"
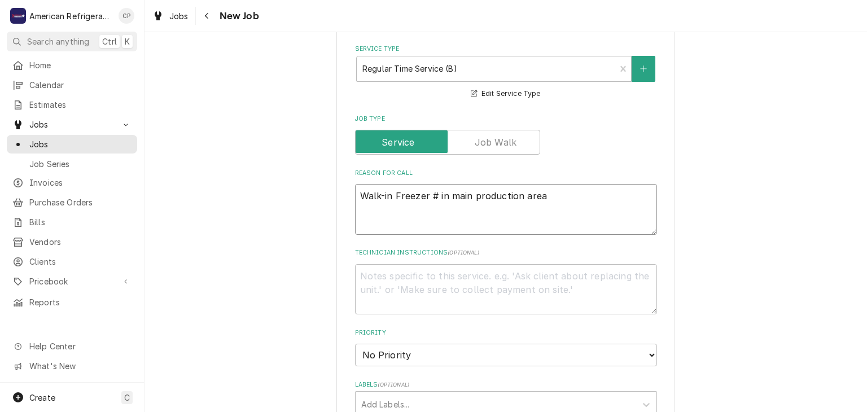
type textarea "x"
type textarea "Walk-in Freezer #2 in main production area"
type textarea "x"
type textarea "Walk-in Freezer #2 in main production area"
type textarea "x"
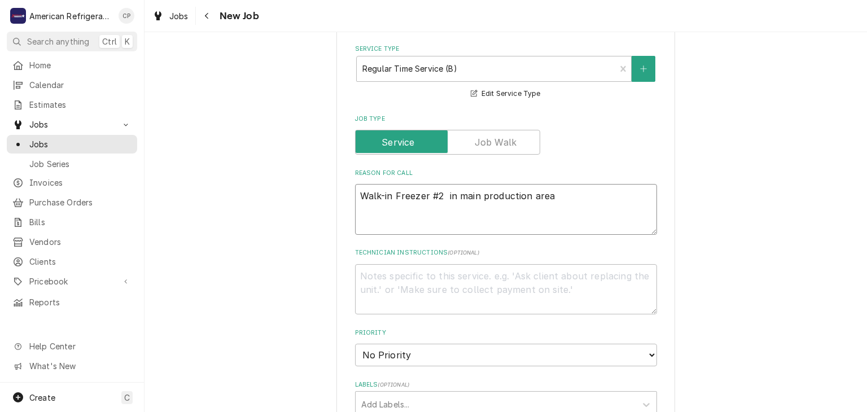
type textarea "Walk-in Freezer #2 in main production area"
click at [601, 197] on textarea "Walk-in Freezer #2 in main production area" at bounding box center [506, 209] width 302 height 51
type textarea "x"
type textarea "Walk-in Freezer #2 in main production area i"
type textarea "x"
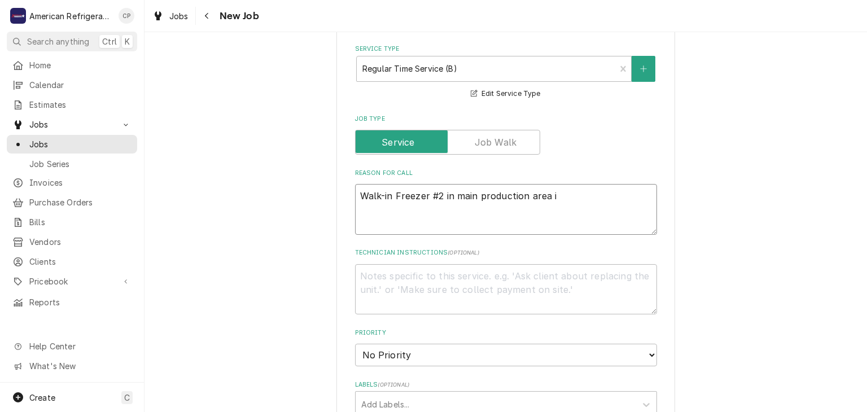
type textarea "Walk-in Freezer #2 in main production area is"
type textarea "x"
type textarea "Walk-in Freezer #2 in main production area is"
type textarea "x"
type textarea "Walk-in Freezer #2 in main production area is a"
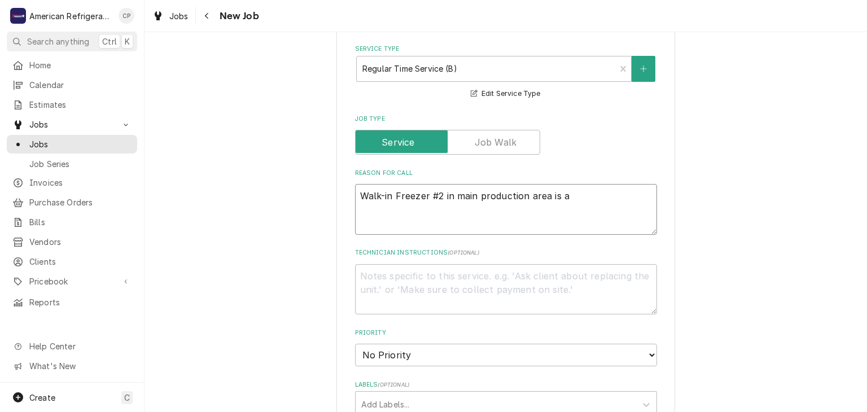
type textarea "x"
type textarea "Walk-in Freezer #2 in main production area is at"
type textarea "x"
type textarea "Walk-in Freezer #2 in main production area is at 6"
type textarea "x"
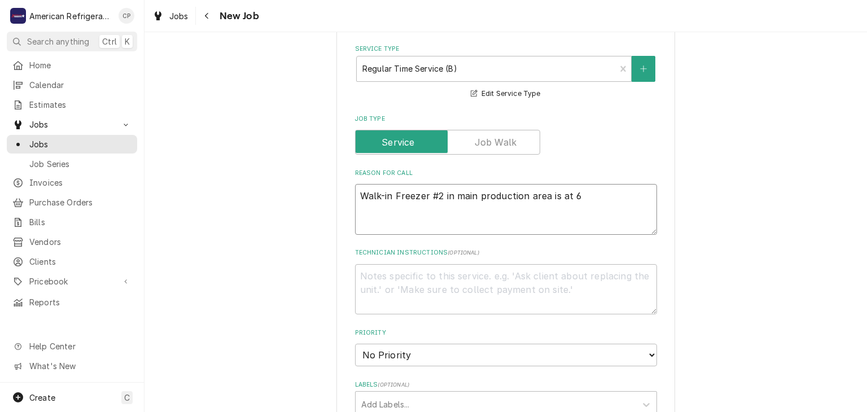
type textarea "Walk-in Freezer #2 in main production area is at 60"
type textarea "x"
type textarea "Walk-in Freezer #2 in main production area is at 60"
type textarea "x"
type textarea "Walk-in Freezer #2 in main production area is at 60 de"
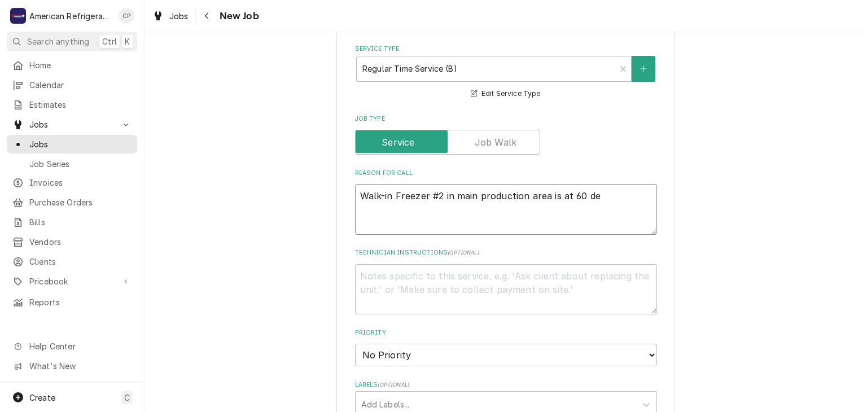
type textarea "x"
type textarea "Walk-in Freezer #2 in main production area is at 60 deg"
type textarea "x"
type textarea "Walk-in Freezer #2 in main production area is at 60 degr"
type textarea "x"
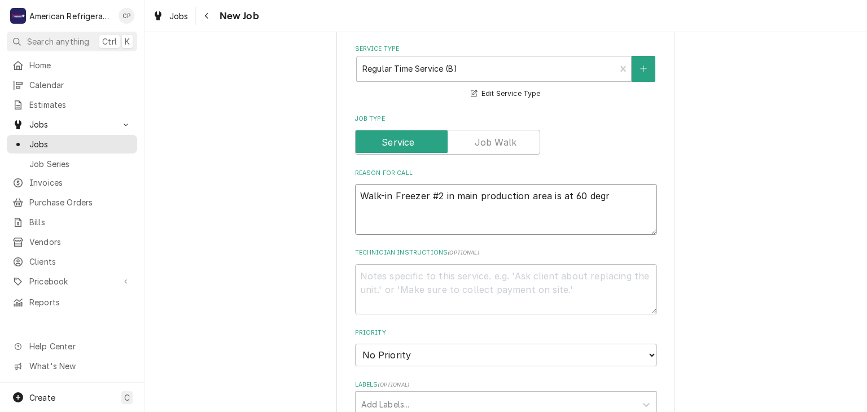
type textarea "Walk-in Freezer #2 in main production area is at 60 degre"
type textarea "x"
type textarea "Walk-in Freezer #2 in main production area is at 60 degree"
type textarea "x"
type textarea "Walk-in Freezer #2 in main production area is at 60 degrees"
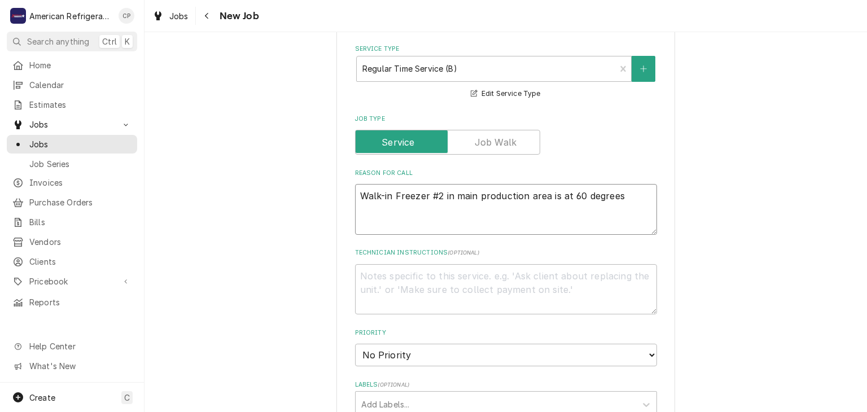
type textarea "x"
type textarea "Walk-in Freezer #2 in main production area is at 60 degrees"
type textarea "x"
type textarea "Walk-in Freezer #2 in main production area is at 60 degrees an"
type textarea "x"
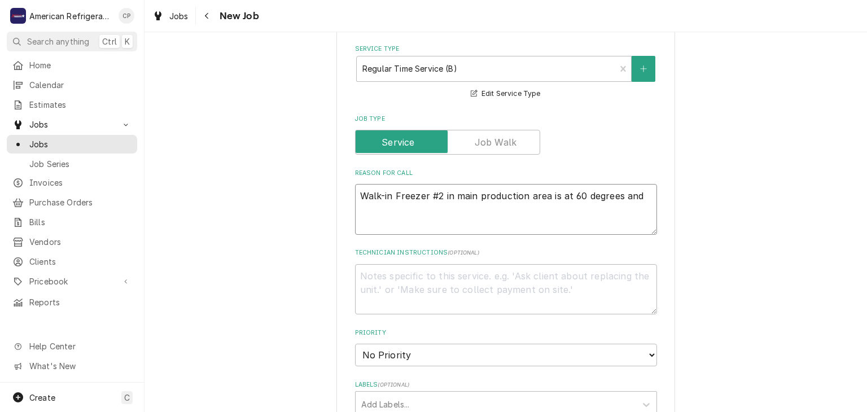
type textarea "Walk-in Freezer #2 in main production area is at 60 degrees and"
type textarea "x"
type textarea "Walk-in Freezer #2 in main production area is at 60 degrees and n"
type textarea "x"
type textarea "Walk-in Freezer #2 in main production area is at 60 degrees and not"
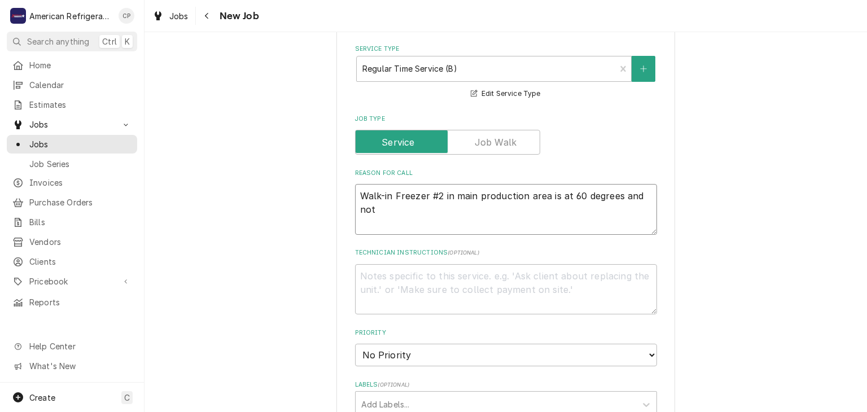
type textarea "x"
type textarea "Walk-in Freezer #2 in main production area is at 60 degrees and not"
type textarea "x"
type textarea "Walk-in Freezer #2 in main production area is at 60 degrees and not co"
type textarea "x"
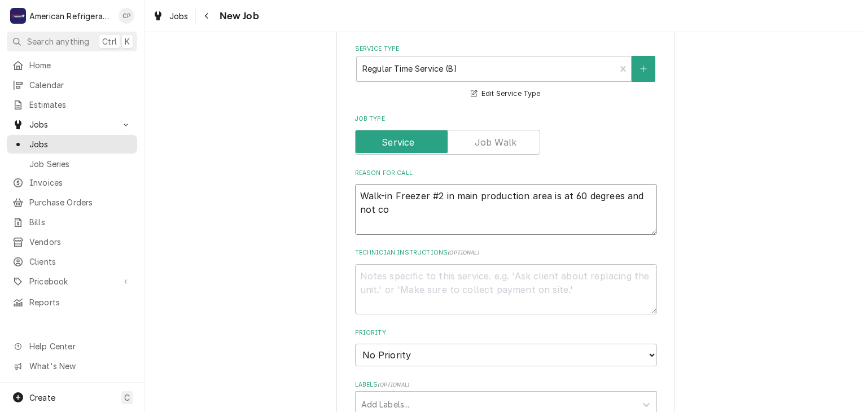
type textarea "Walk-in Freezer #2 in main production area is at 60 degrees and not coo"
type textarea "x"
type textarea "Walk-in Freezer #2 in main production area is at 60 degrees and not cool"
type textarea "x"
type textarea "Walk-in Freezer #2 in main production area is at 60 degrees and not cooli"
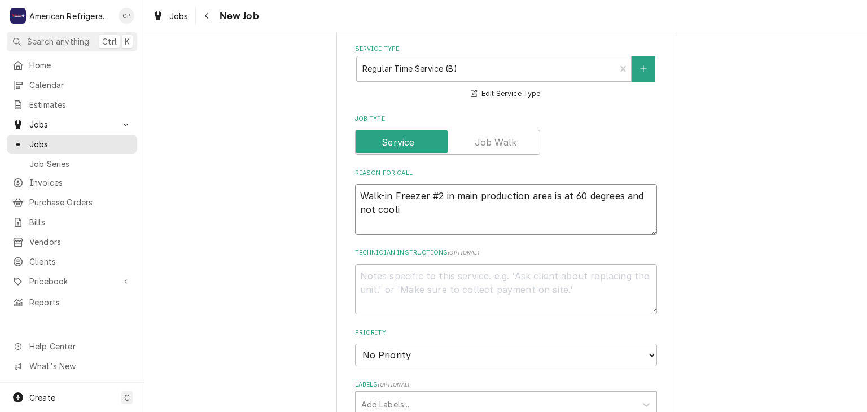
type textarea "x"
type textarea "Walk-in Freezer #2 in main production area is at 60 degrees and not cooling"
type textarea "x"
type textarea "Walk-in Freezer #2 in main production area is at 60 degrees and not cooling"
type textarea "x"
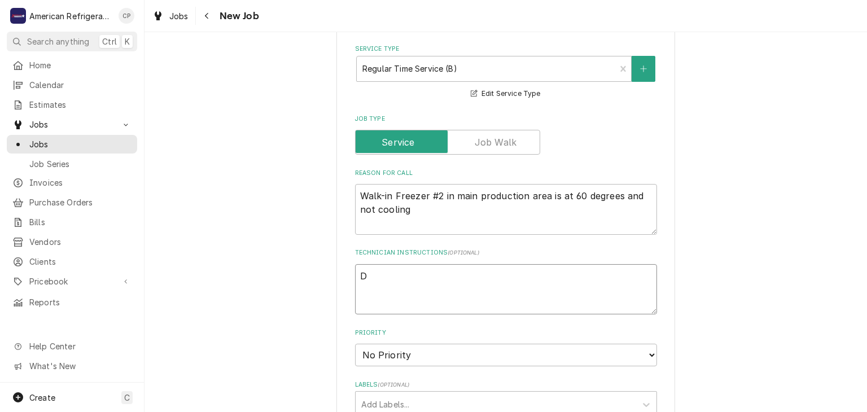
type textarea "Di"
type textarea "x"
type textarea "Dia"
type textarea "x"
type textarea "Diagn"
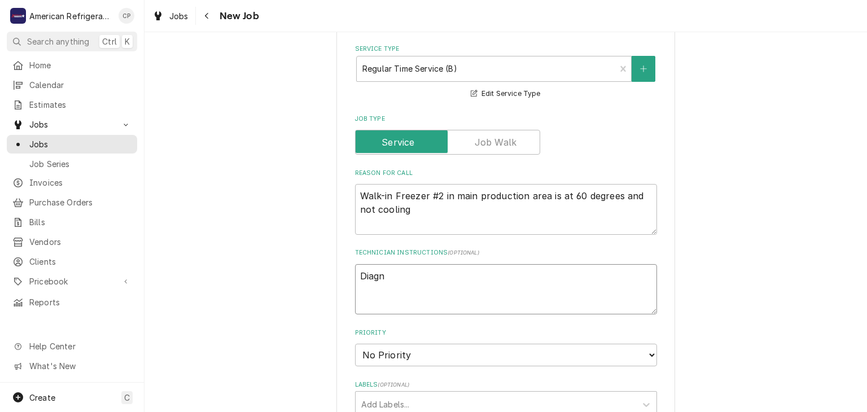
type textarea "x"
type textarea "Diagno"
type textarea "x"
type textarea "Diagnos"
type textarea "x"
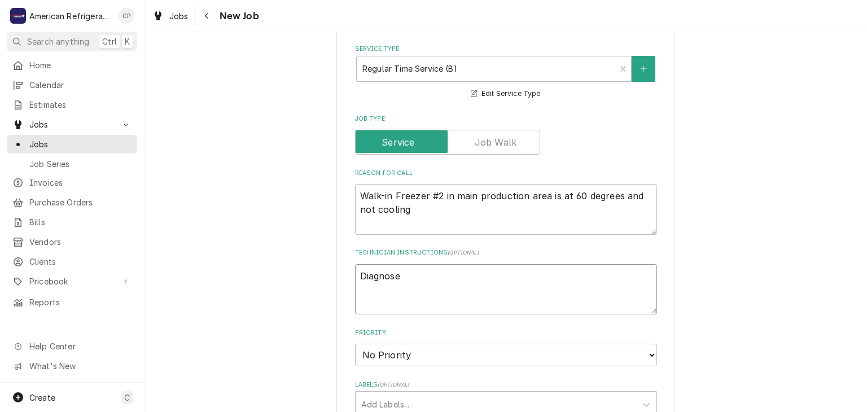
type textarea "Diagnose"
type textarea "x"
type textarea "Diagnose &"
type textarea "x"
type textarea "Diagnose &"
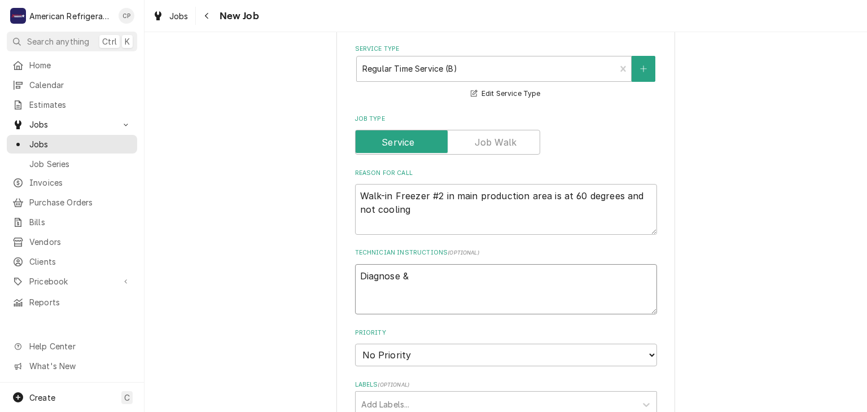
type textarea "x"
type textarea "Diagnose & cal"
type textarea "x"
type textarea "Diagnose & call"
type textarea "x"
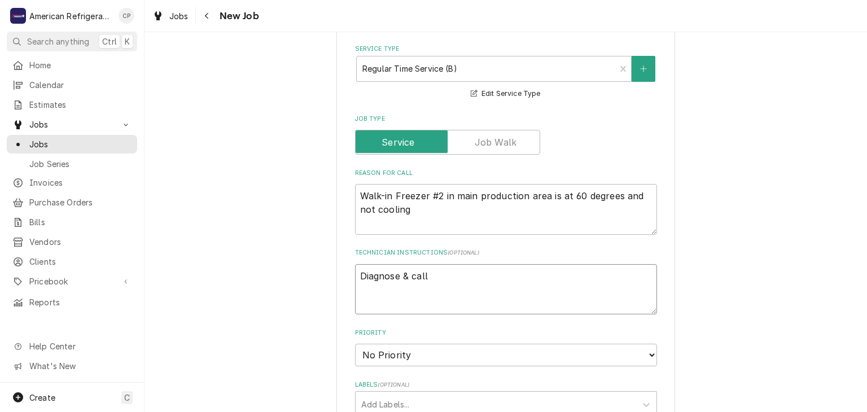
type textarea "Diagnose & call G"
type textarea "x"
type textarea "Diagnose & call Gl"
type textarea "x"
type textarea "Diagnose & call Glen"
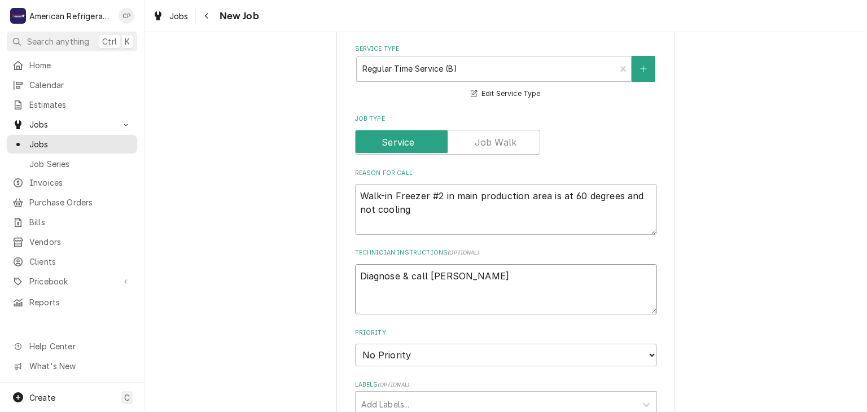
type textarea "x"
type textarea "Diagnose & call Glenn"
type textarea "x"
type textarea "Diagnose & call Glenn"
type textarea "x"
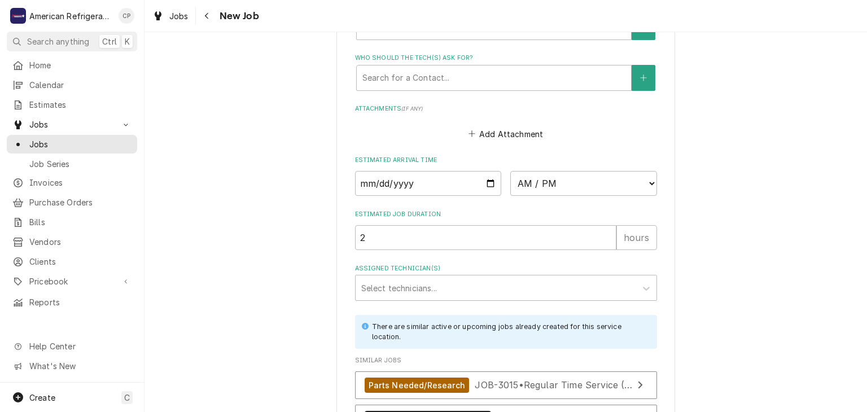
scroll to position [777, 0]
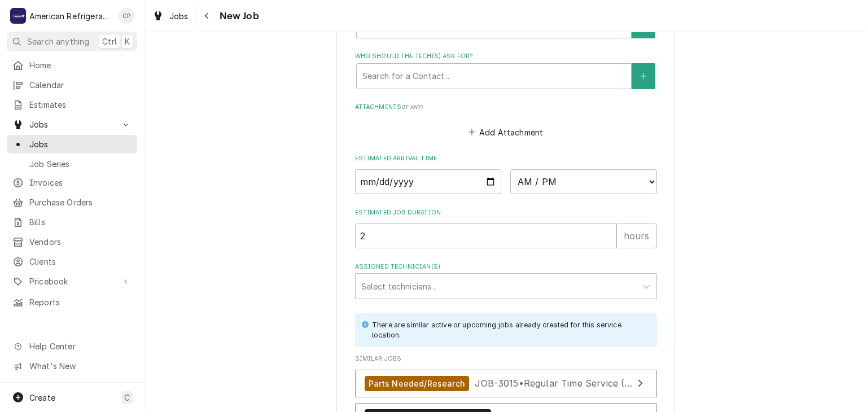
type textarea "Diagnose & call Glenn"
click at [490, 181] on input "Date" at bounding box center [428, 181] width 147 height 25
type textarea "x"
type input "2025-10-07"
type textarea "x"
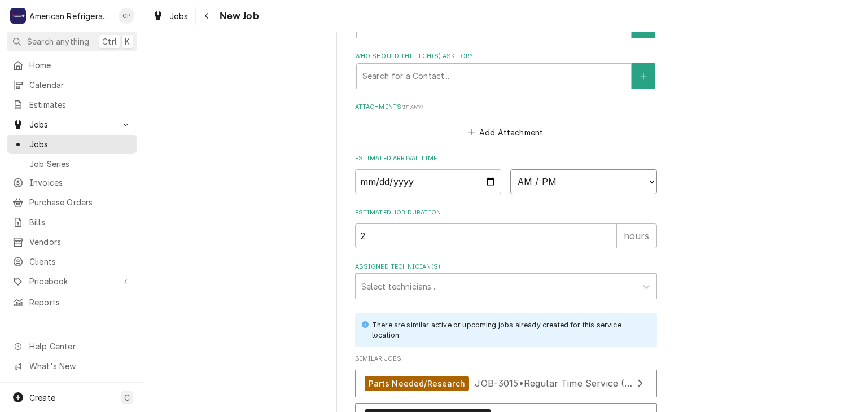
click at [582, 183] on select "AM / PM 6:00 AM 6:15 AM 6:30 AM 6:45 AM 7:00 AM 7:15 AM 7:30 AM 7:45 AM 8:00 AM…" at bounding box center [584, 181] width 147 height 25
select select "09:30:00"
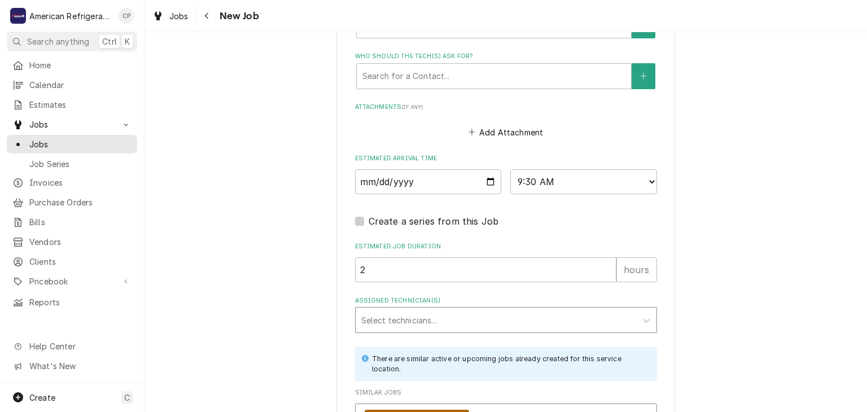
click at [480, 327] on div "Assigned Technician(s)" at bounding box center [495, 320] width 269 height 20
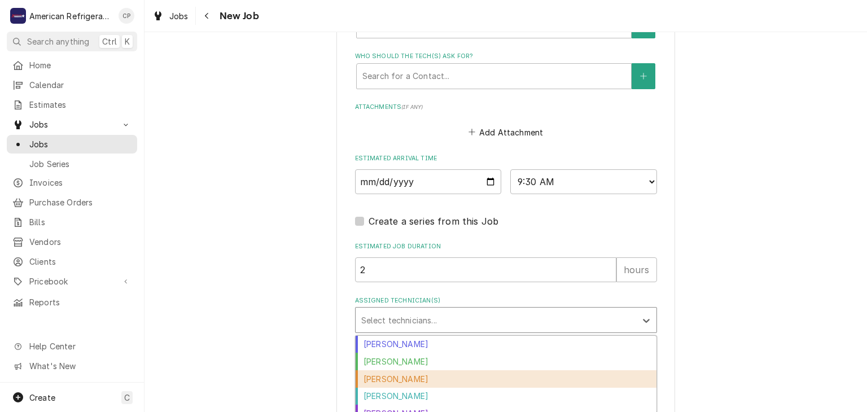
click at [441, 378] on div "Carlos Garcia" at bounding box center [506, 379] width 301 height 18
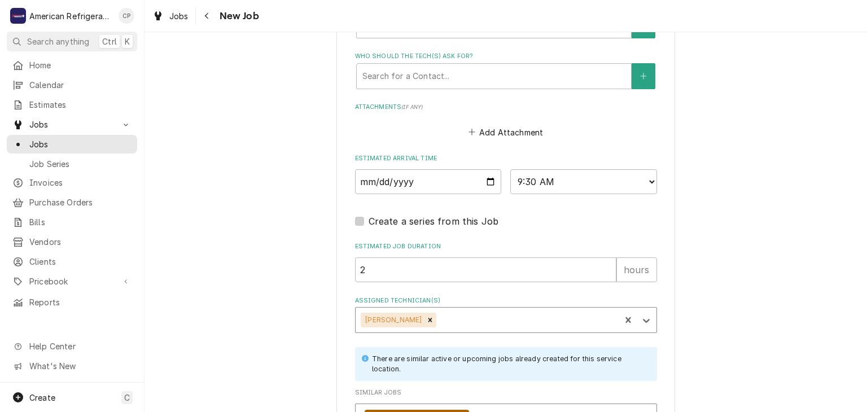
scroll to position [1028, 0]
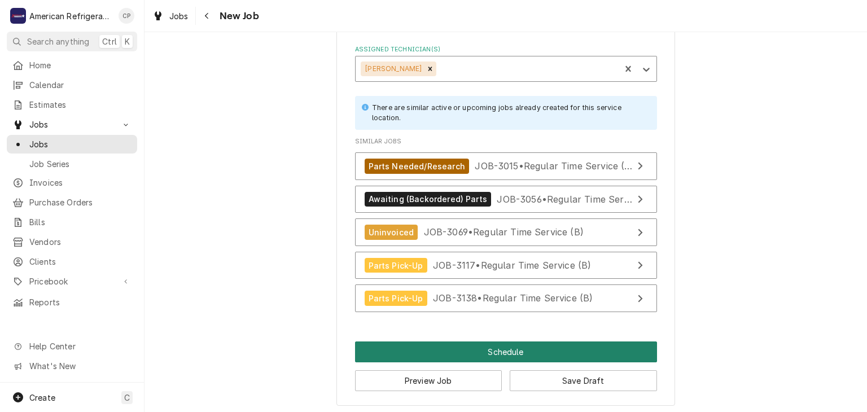
click at [425, 359] on button "Schedule" at bounding box center [506, 352] width 302 height 21
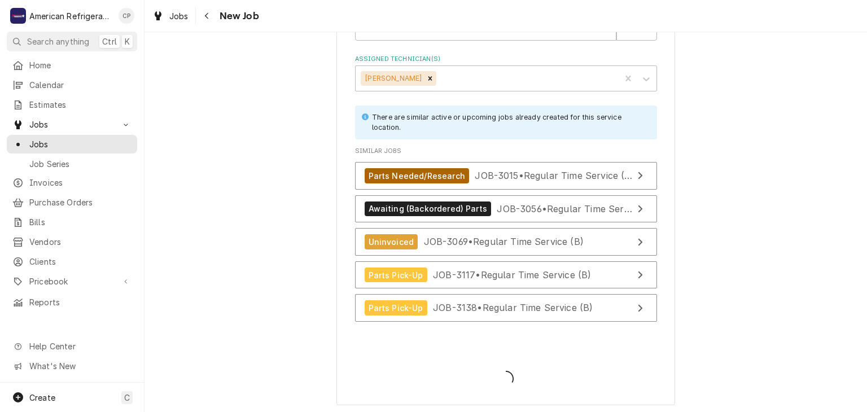
type textarea "x"
